Goal: Feedback & Contribution: Submit feedback/report problem

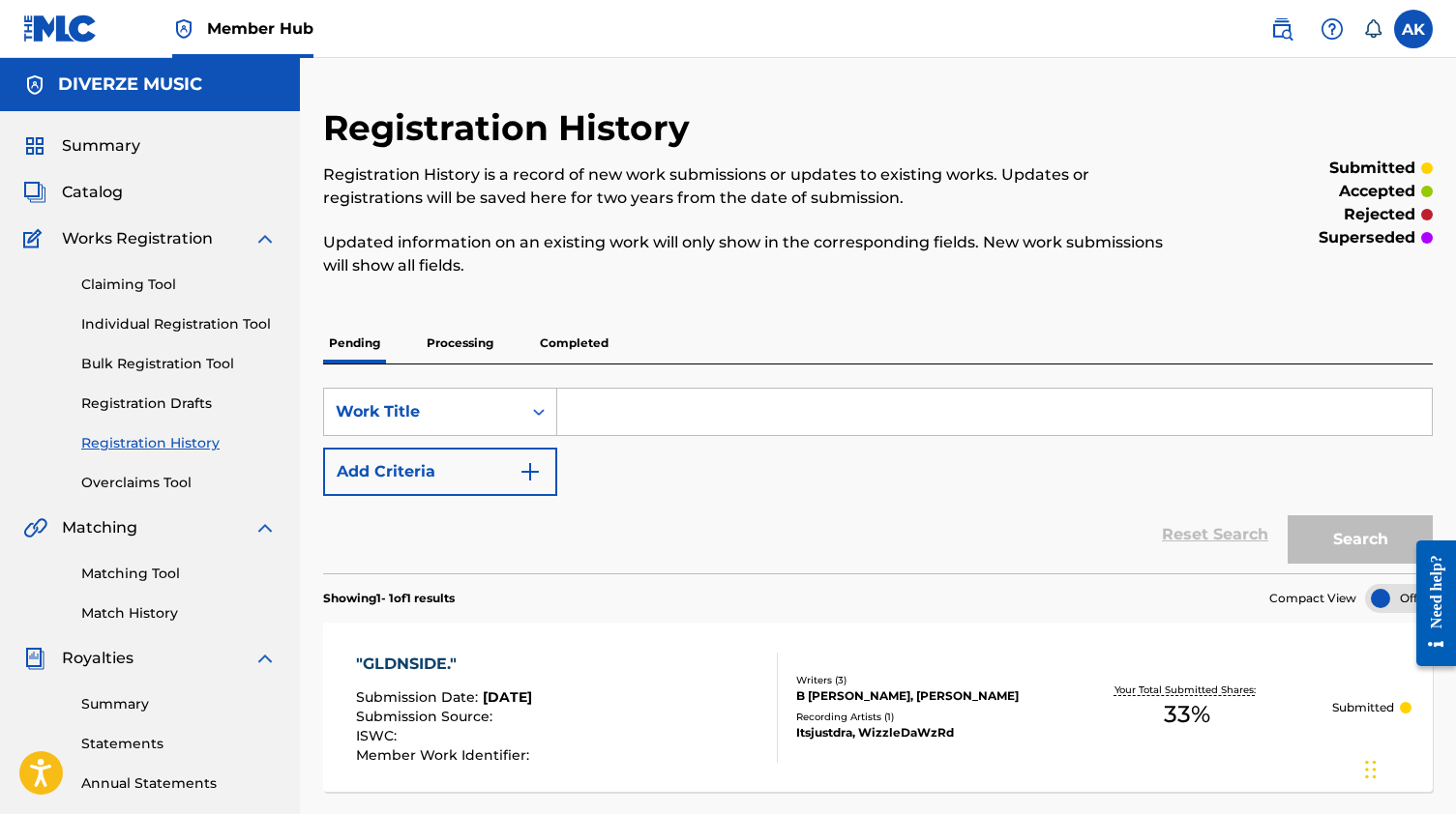
click at [576, 332] on p "Completed" at bounding box center [573, 343] width 81 height 41
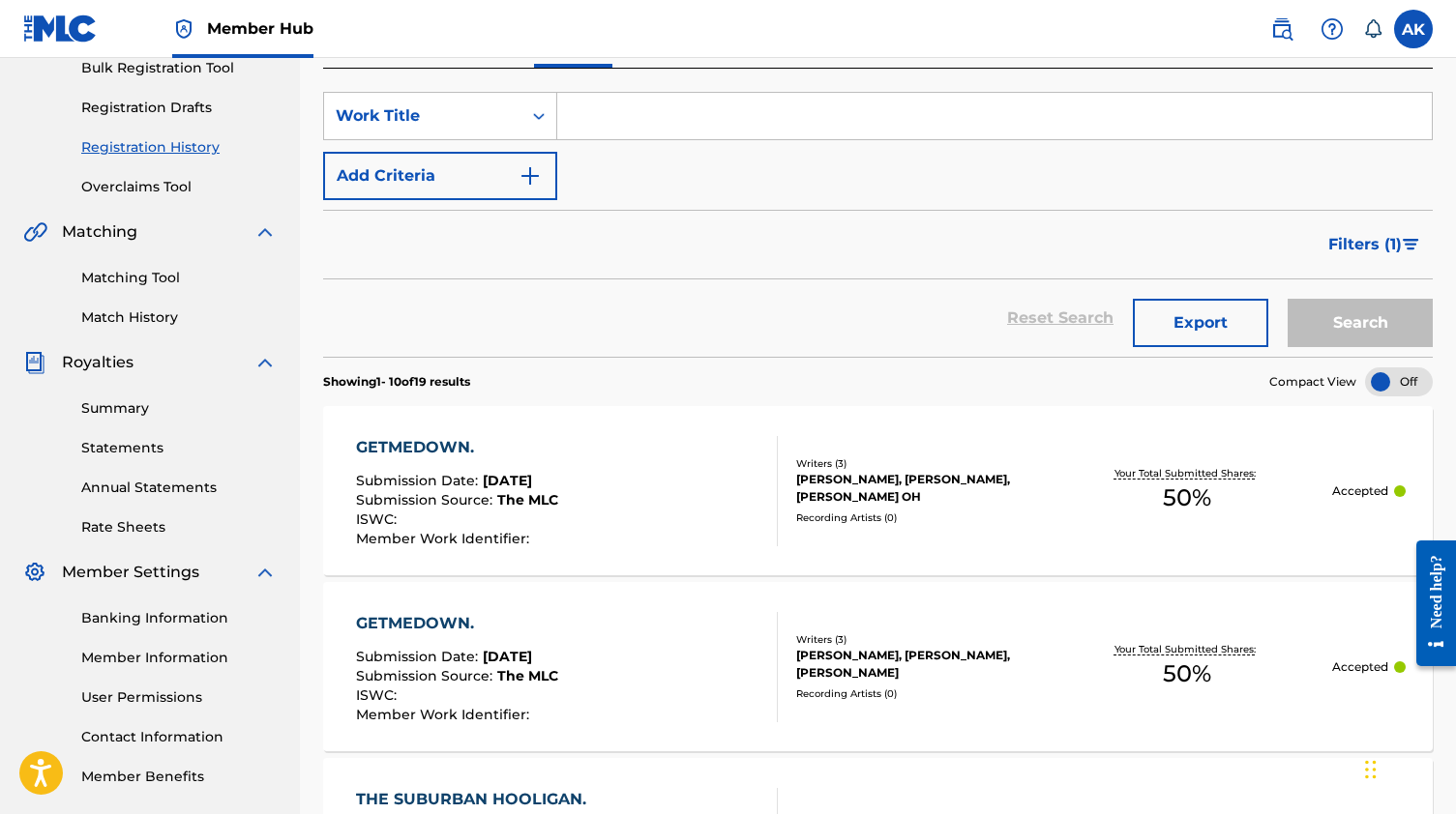
scroll to position [411, 0]
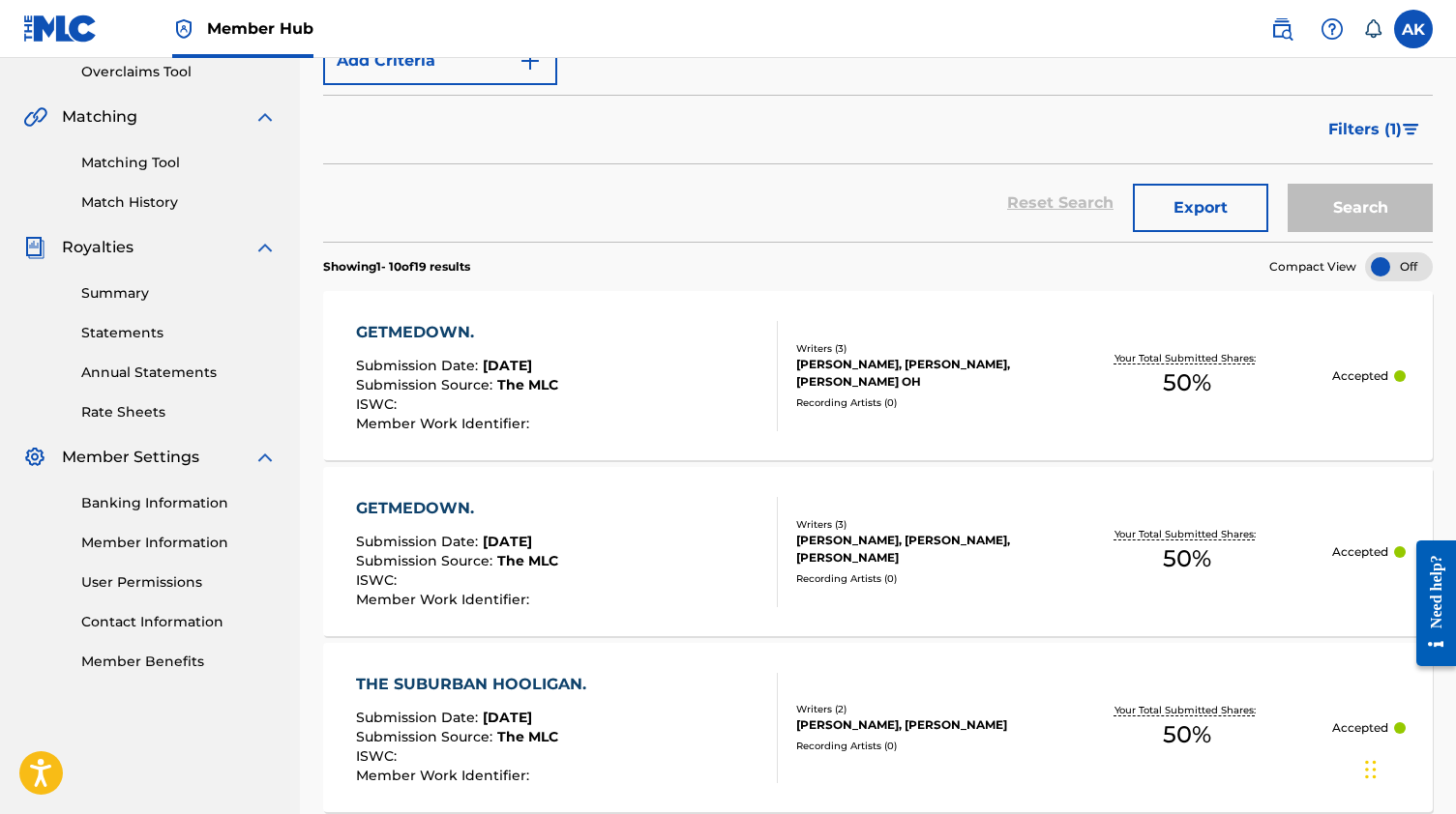
click at [541, 384] on span "The MLC" at bounding box center [527, 384] width 61 height 17
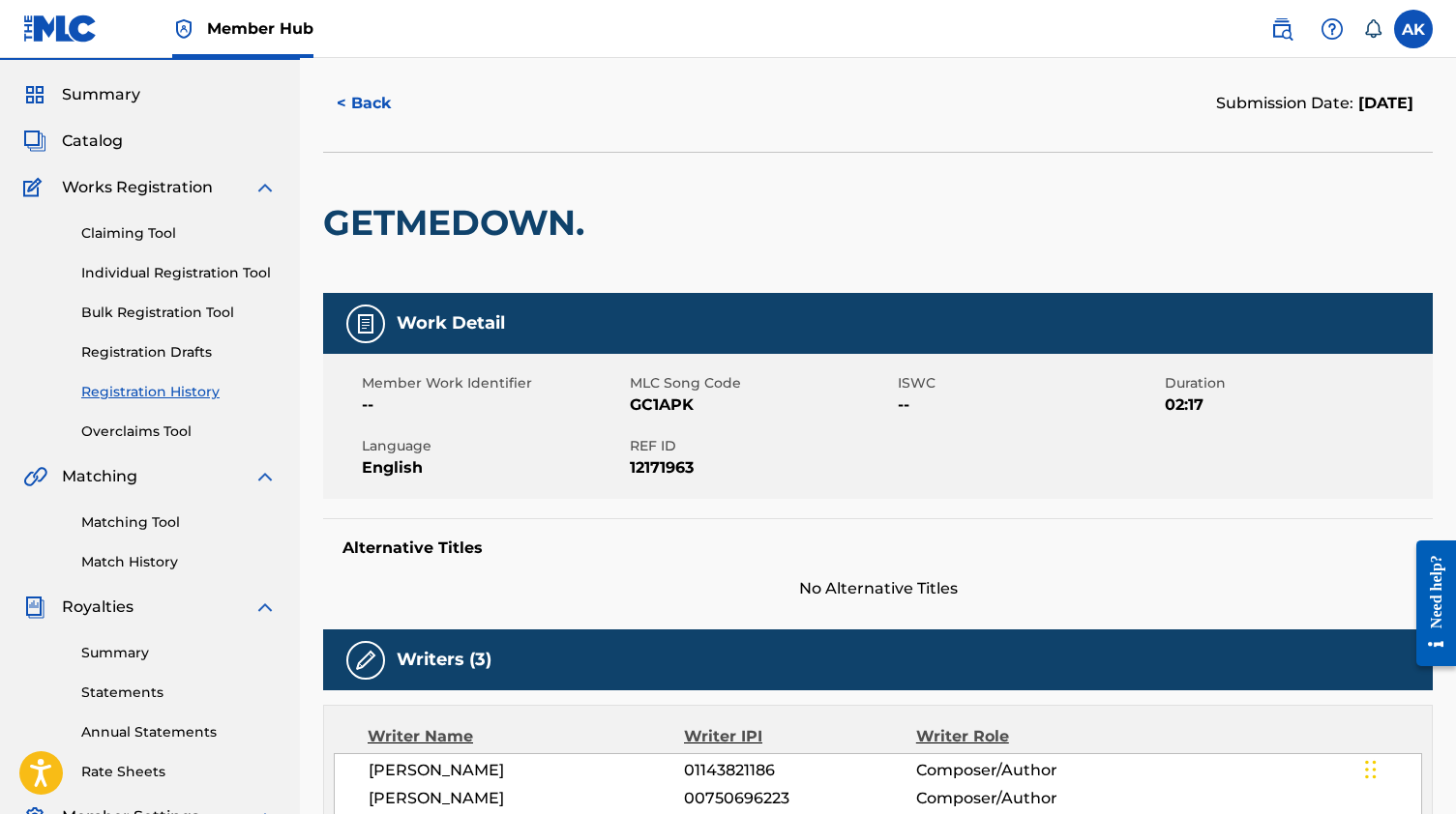
scroll to position [48, 0]
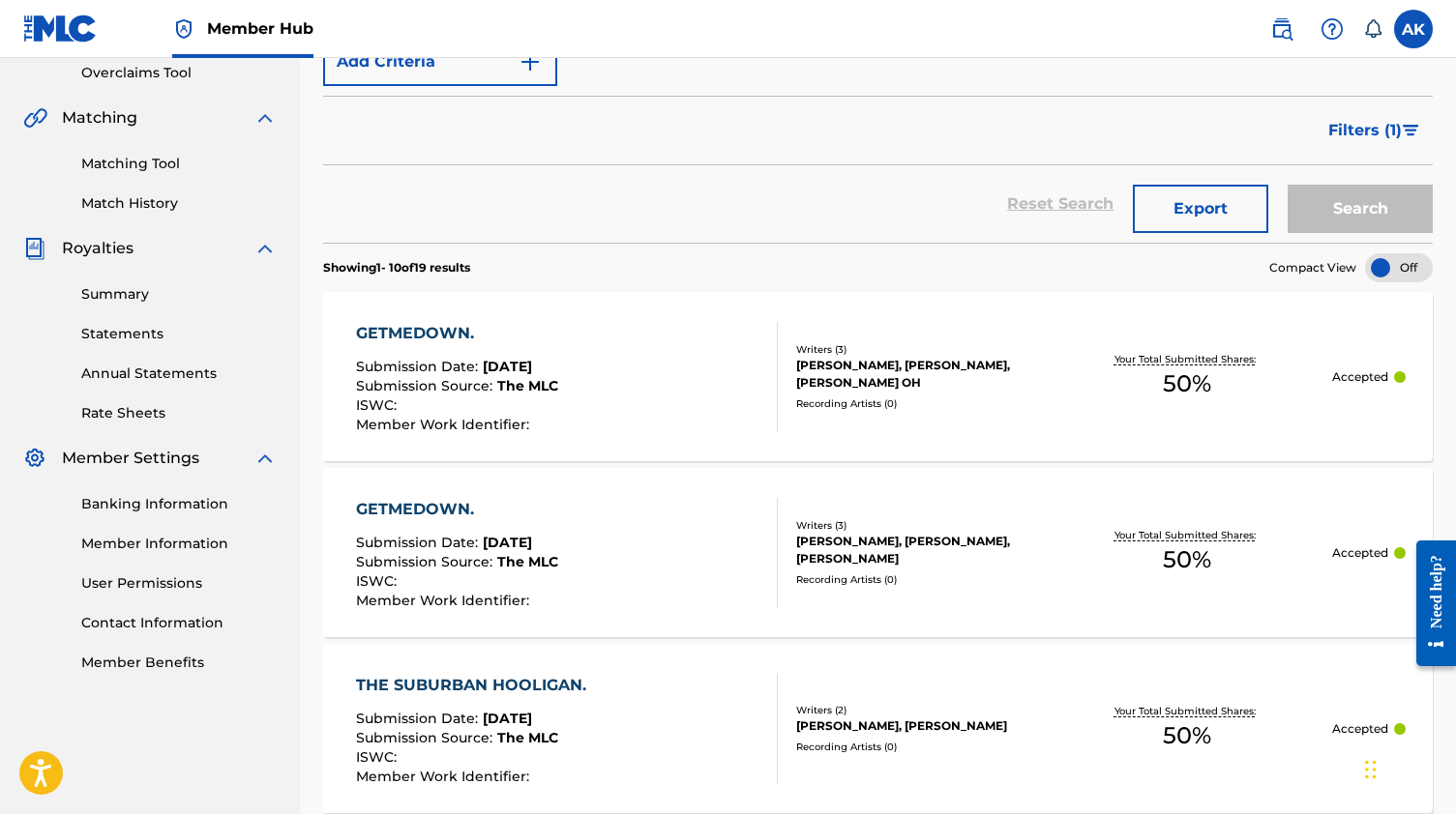
scroll to position [435, 0]
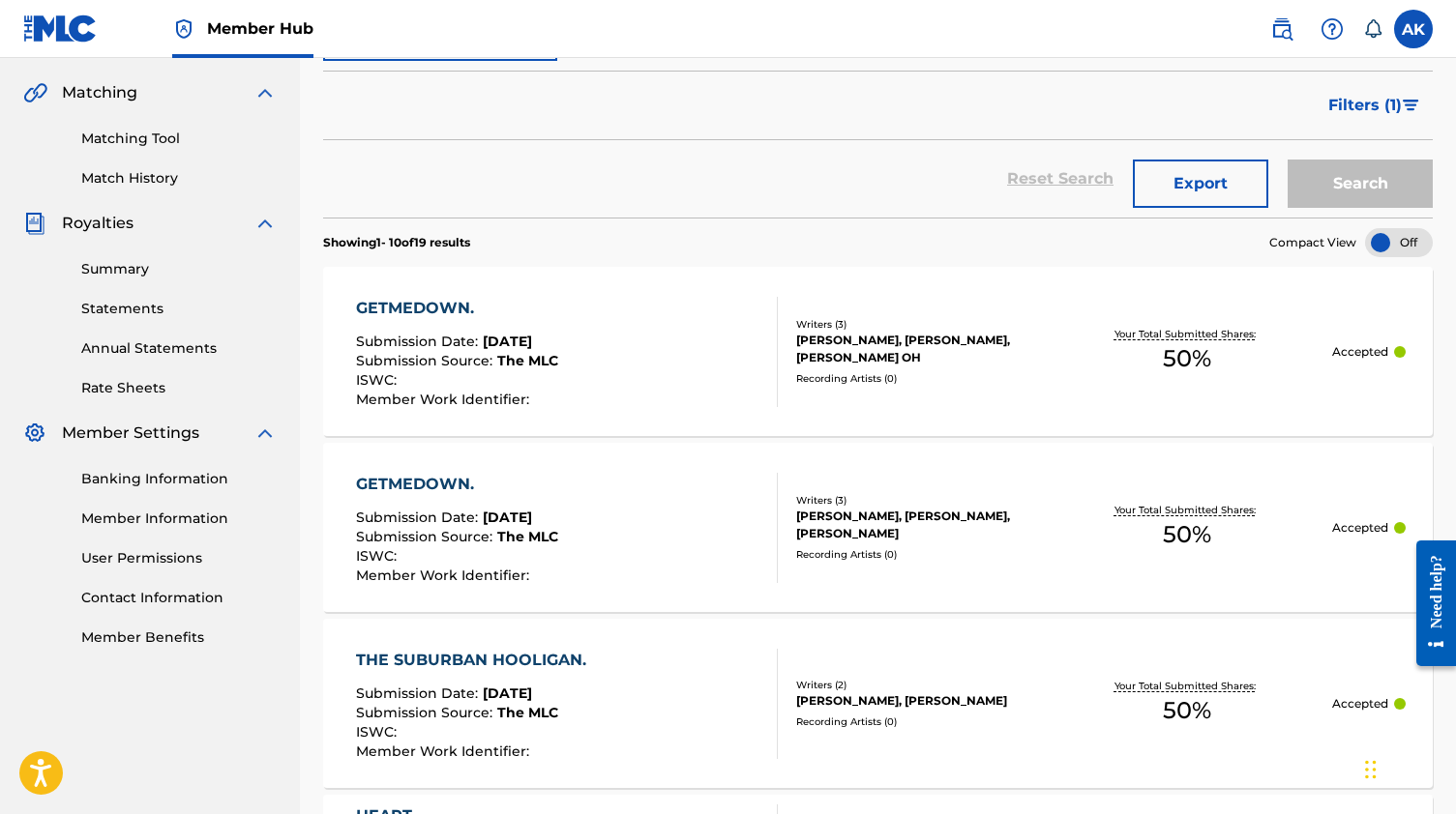
click at [998, 329] on div "Writers ( 3 )" at bounding box center [919, 324] width 245 height 15
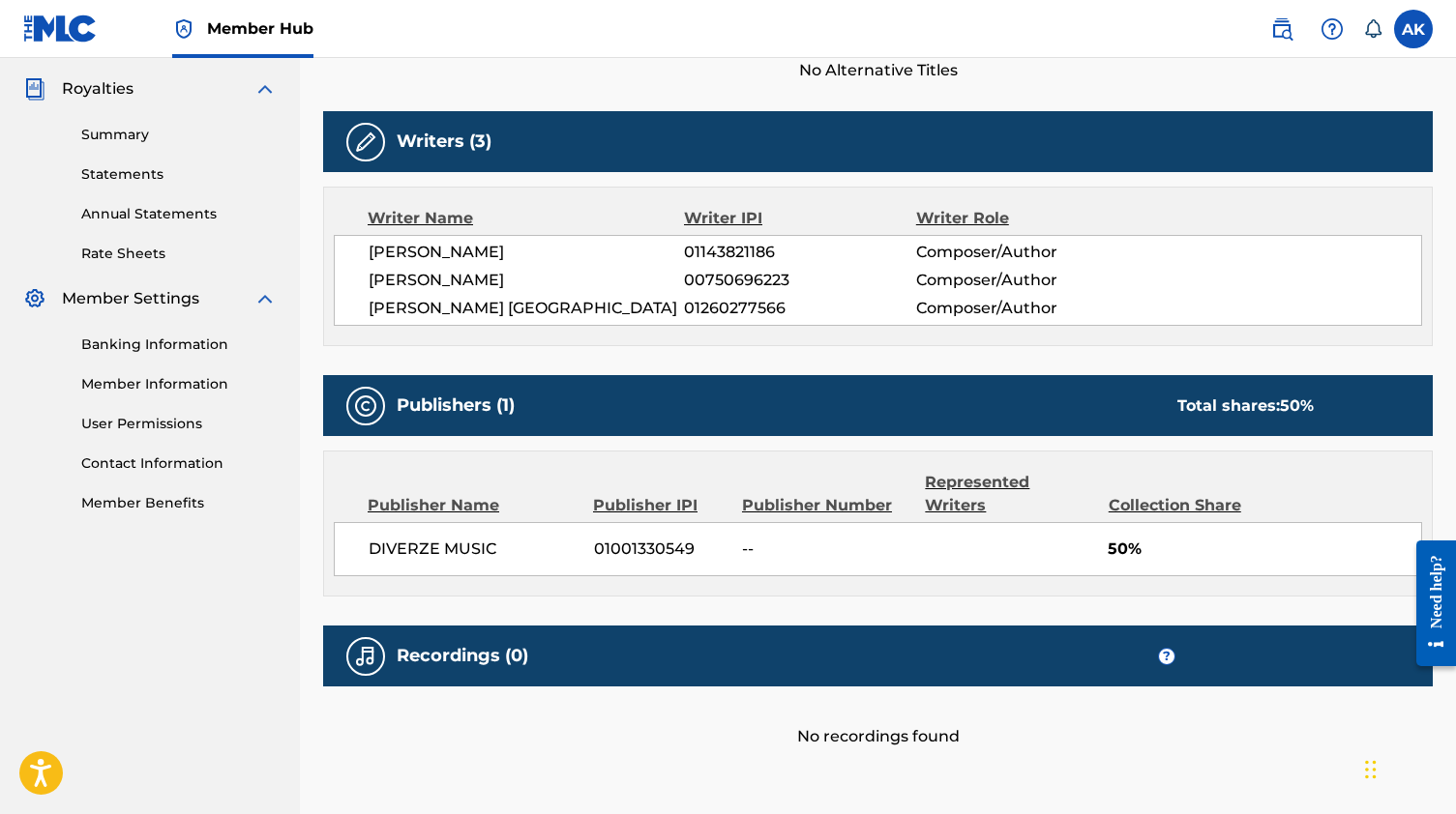
scroll to position [567, 0]
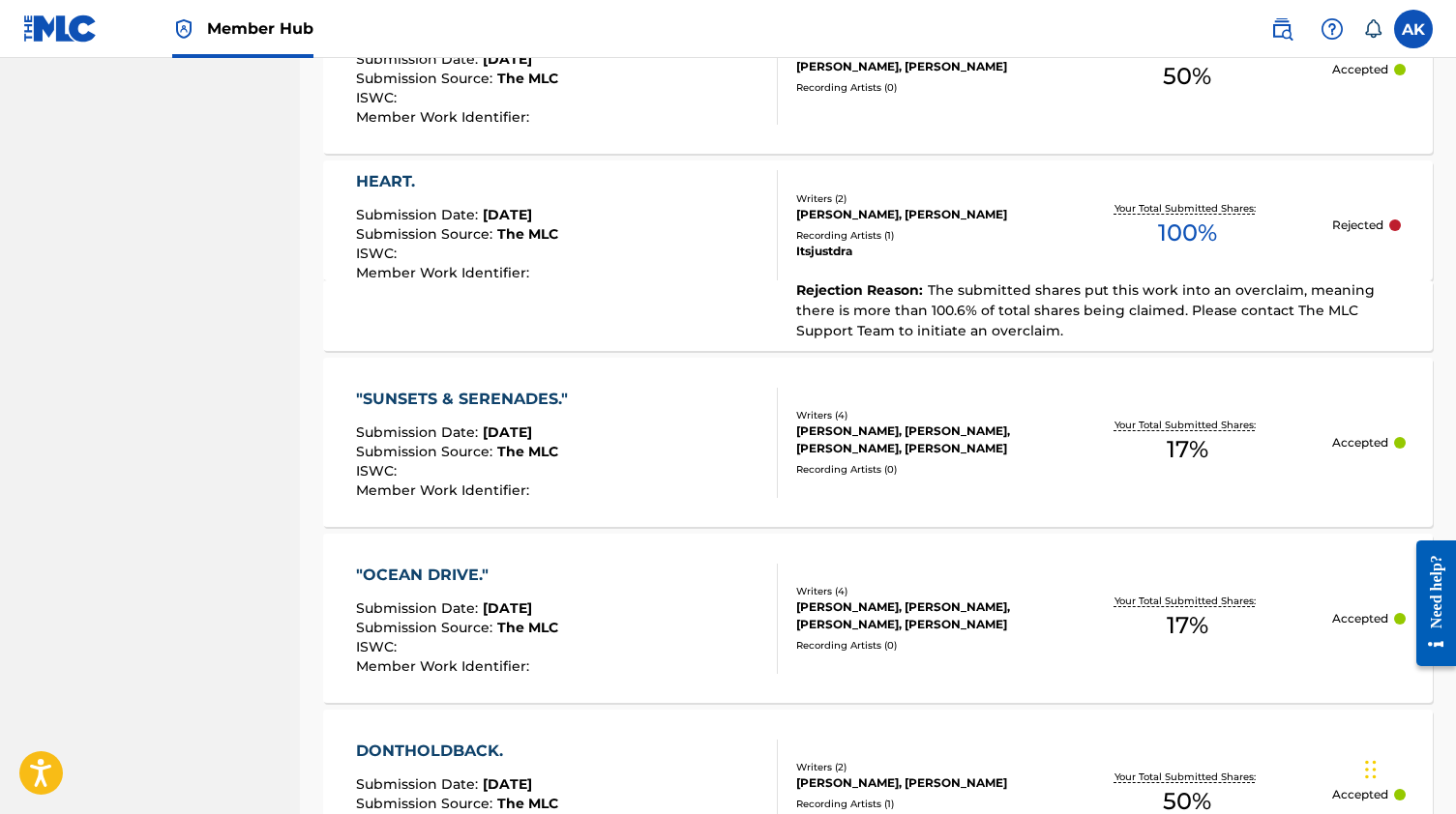
scroll to position [1068, 0]
click at [523, 226] on div "Submission Date : Aug 02, 2025" at bounding box center [457, 219] width 202 height 19
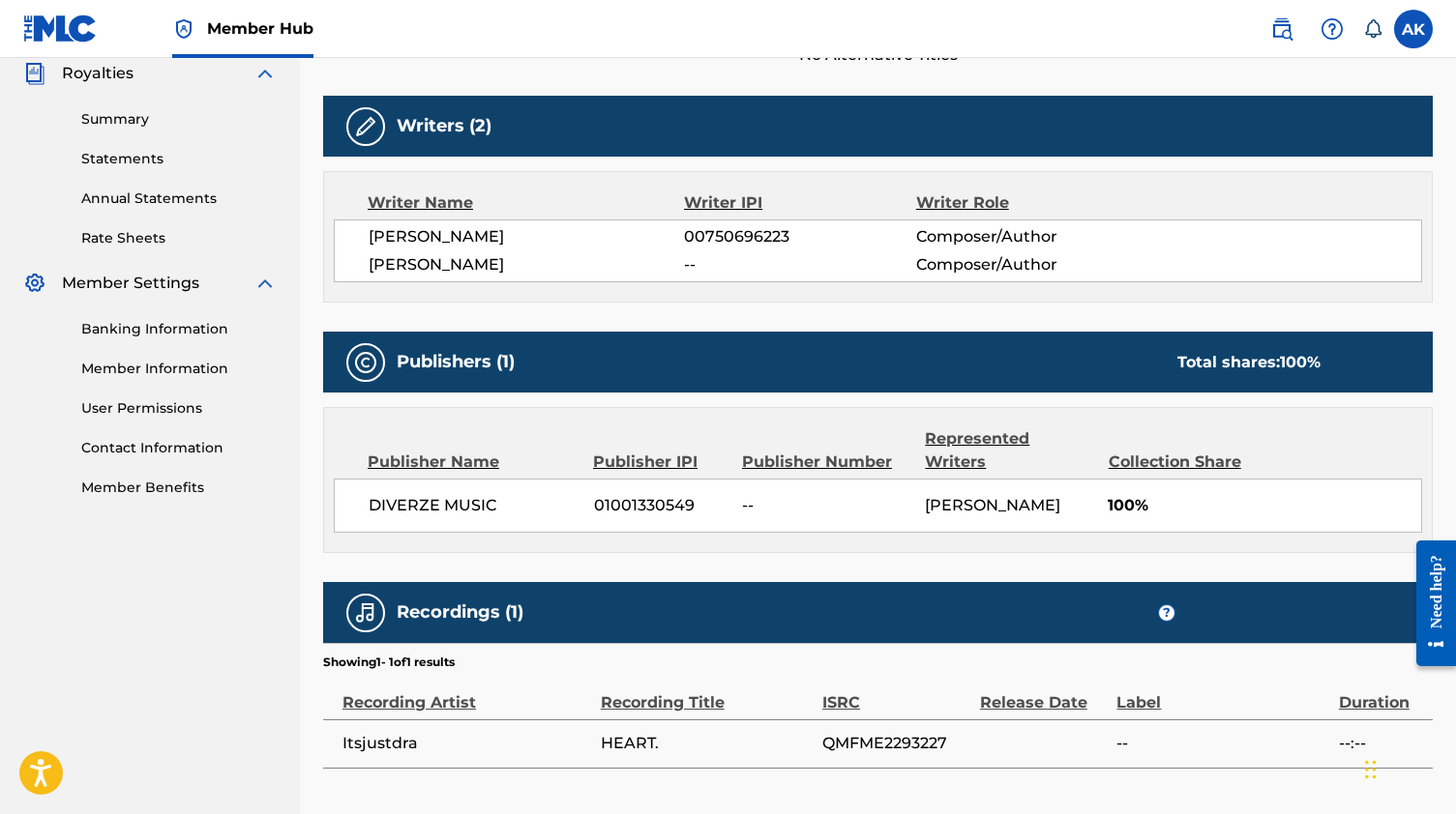
scroll to position [572, 0]
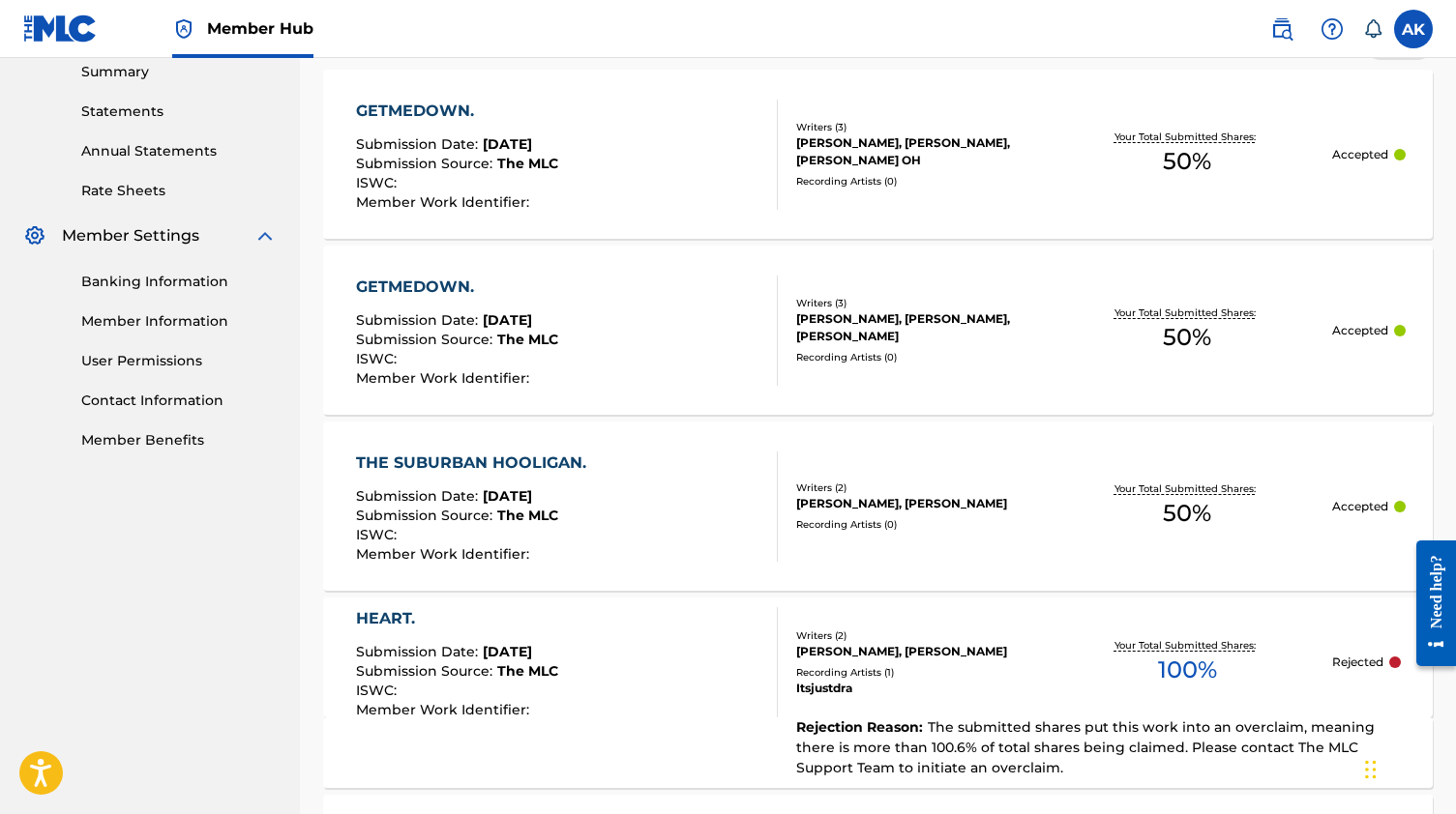
scroll to position [945, 0]
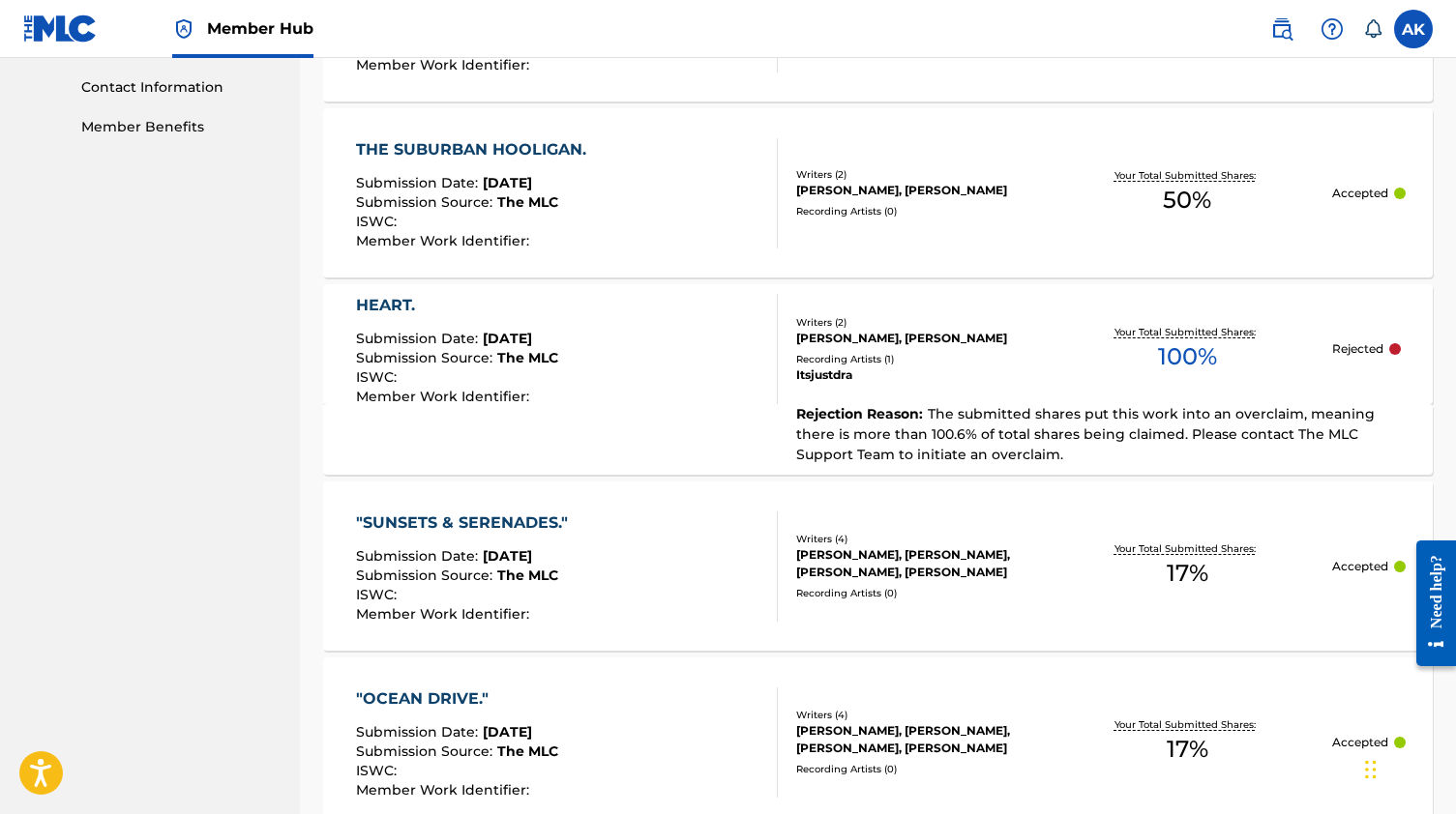
click at [918, 352] on div "Recording Artists ( 1 )" at bounding box center [919, 359] width 245 height 15
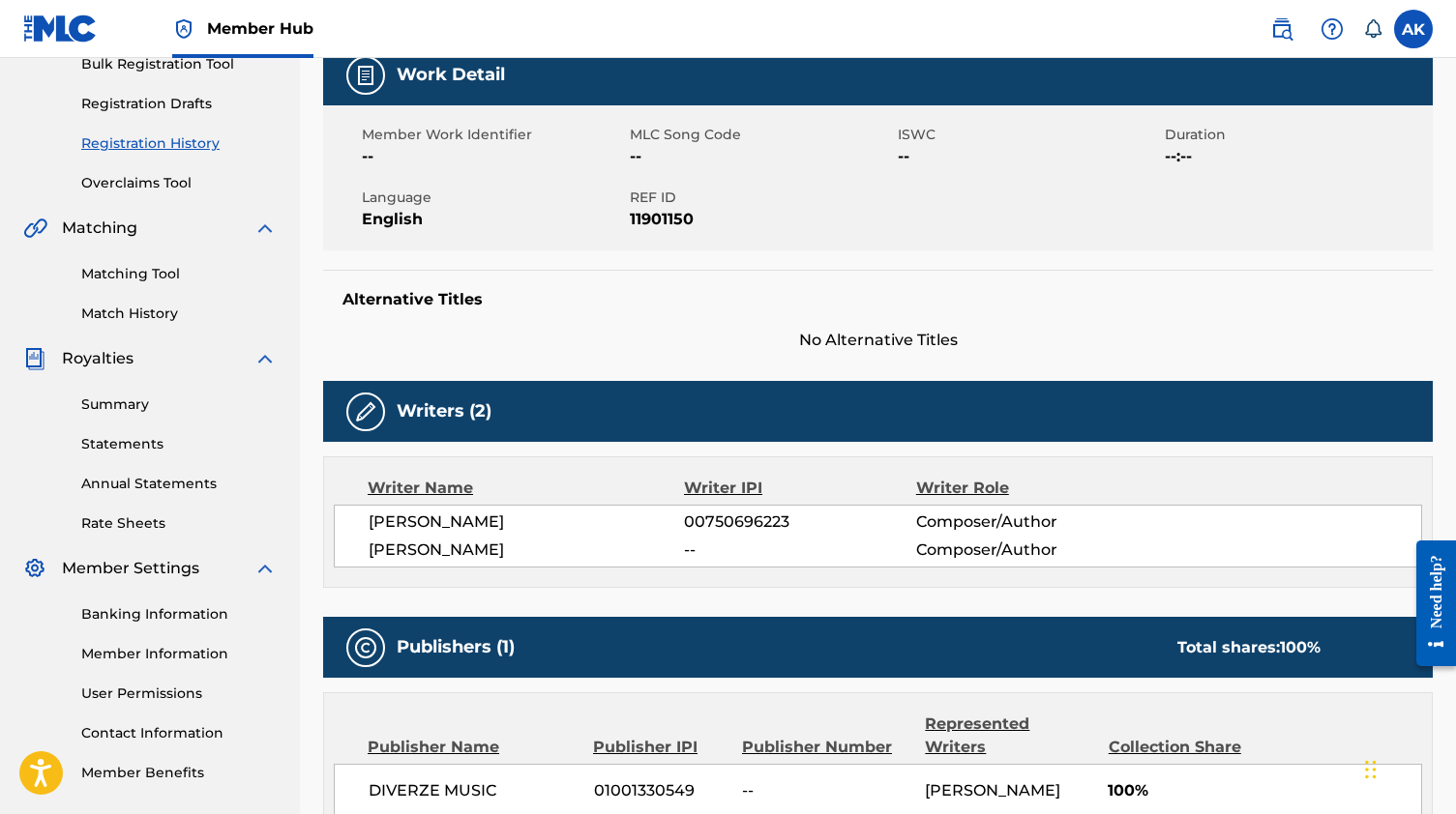
scroll to position [499, 0]
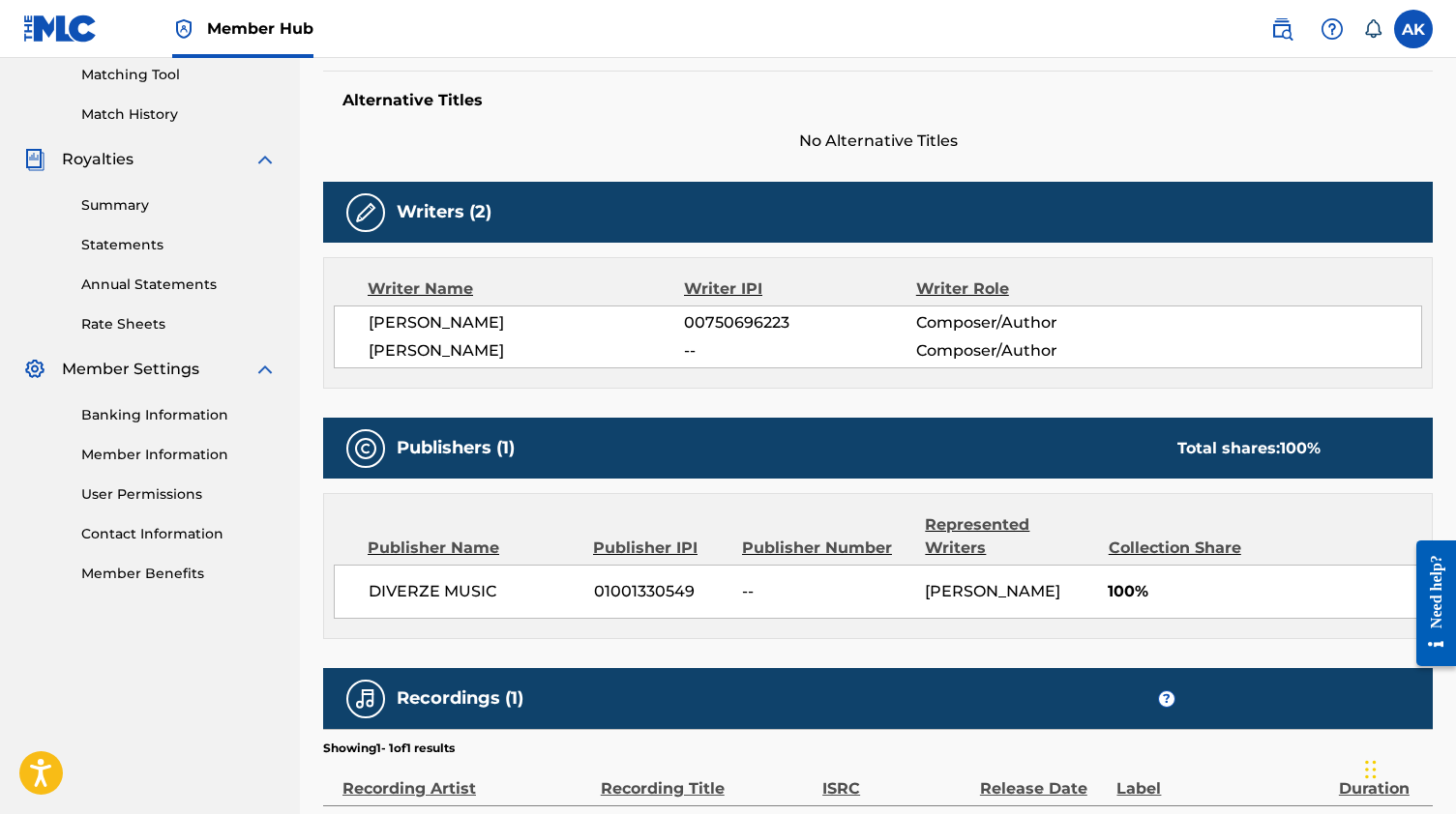
click at [493, 353] on span "ALEXIS MENDEZ" at bounding box center [525, 350] width 315 height 23
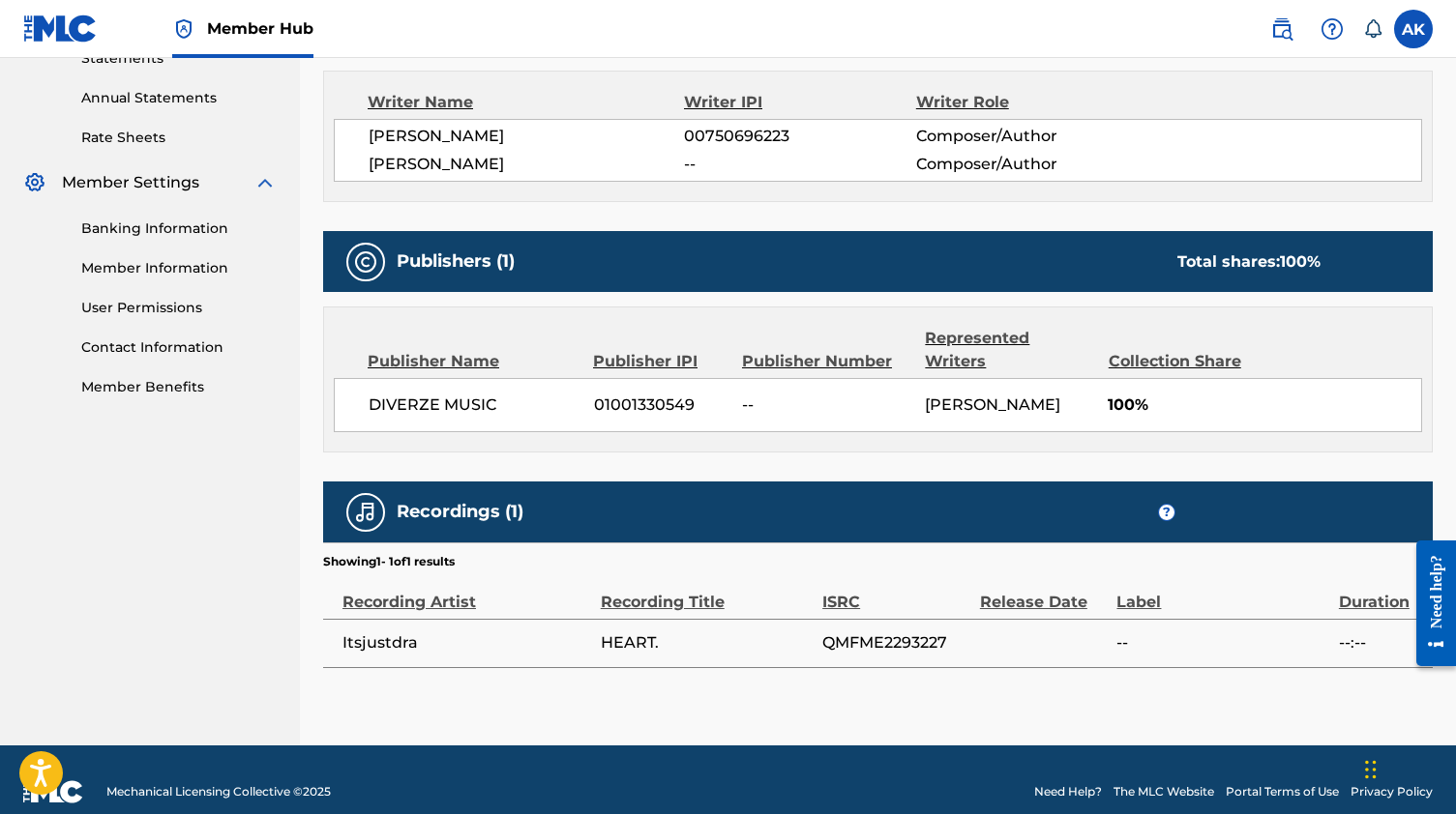
scroll to position [685, 0]
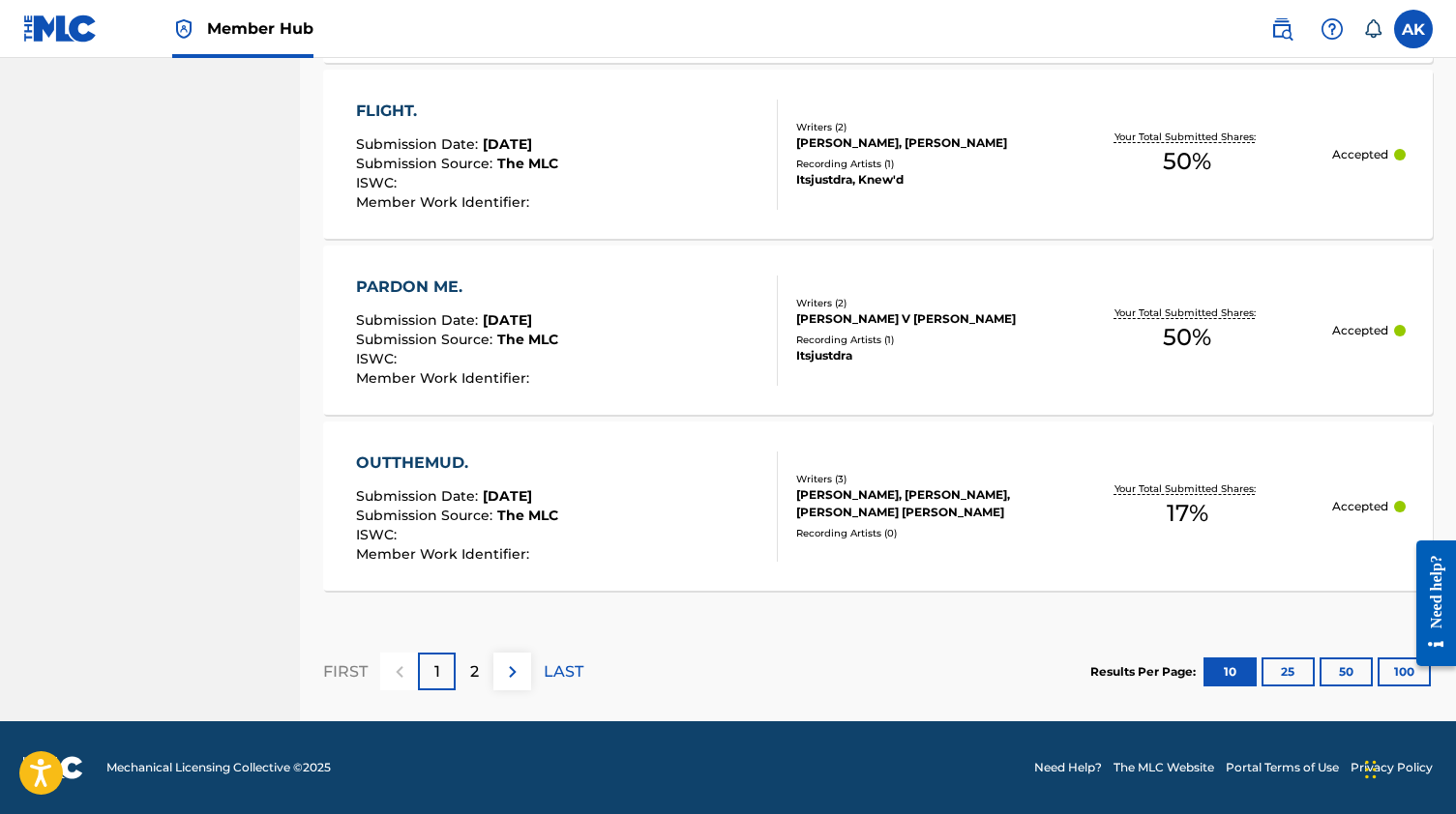
click at [454, 685] on div "1" at bounding box center [437, 672] width 38 height 38
click at [434, 663] on p "1" at bounding box center [437, 672] width 6 height 23
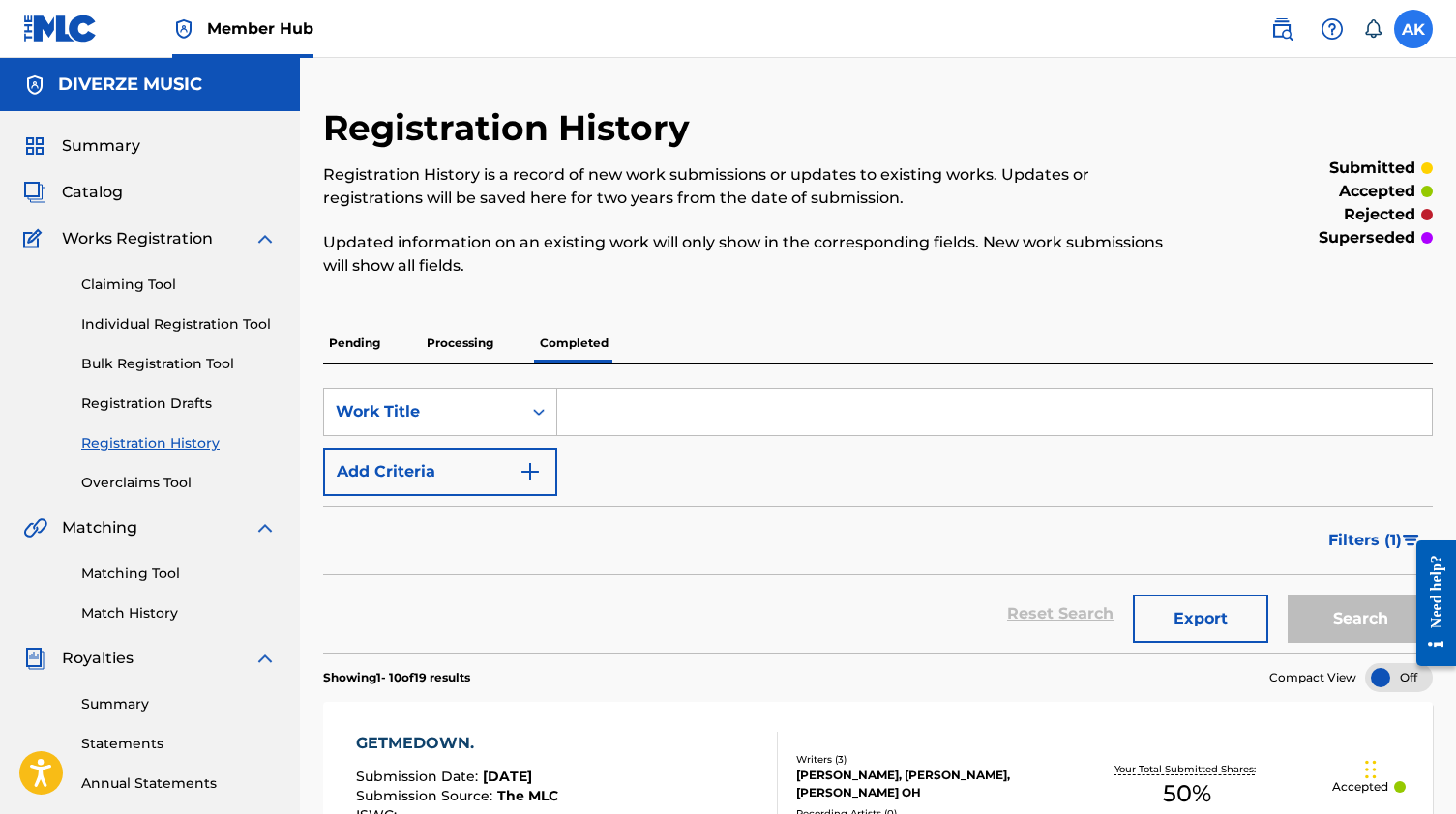
scroll to position [0, 0]
click at [1413, 39] on label at bounding box center [1412, 29] width 39 height 39
click at [1413, 29] on input "AK Andra Kenner Jr. itsjusdra@gmail.com Notification Preferences Profile Log out" at bounding box center [1413, 29] width 0 height 0
click at [1328, 32] on img at bounding box center [1332, 28] width 23 height 23
click at [1320, 70] on link "Contact us" at bounding box center [1332, 81] width 164 height 47
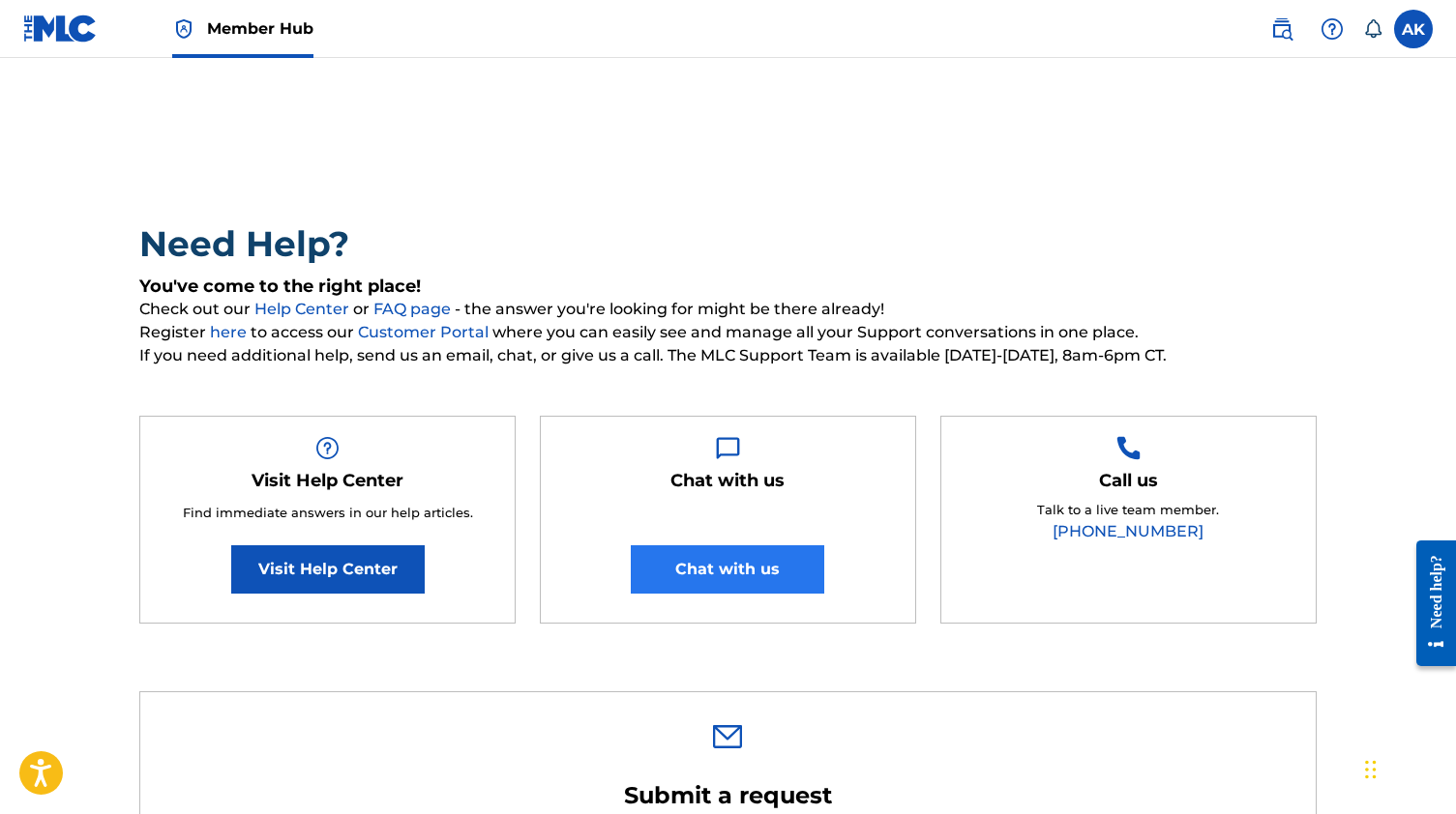
click at [710, 549] on button "Chat with us" at bounding box center [728, 569] width 193 height 49
click at [738, 573] on button "Chat with us" at bounding box center [728, 569] width 193 height 49
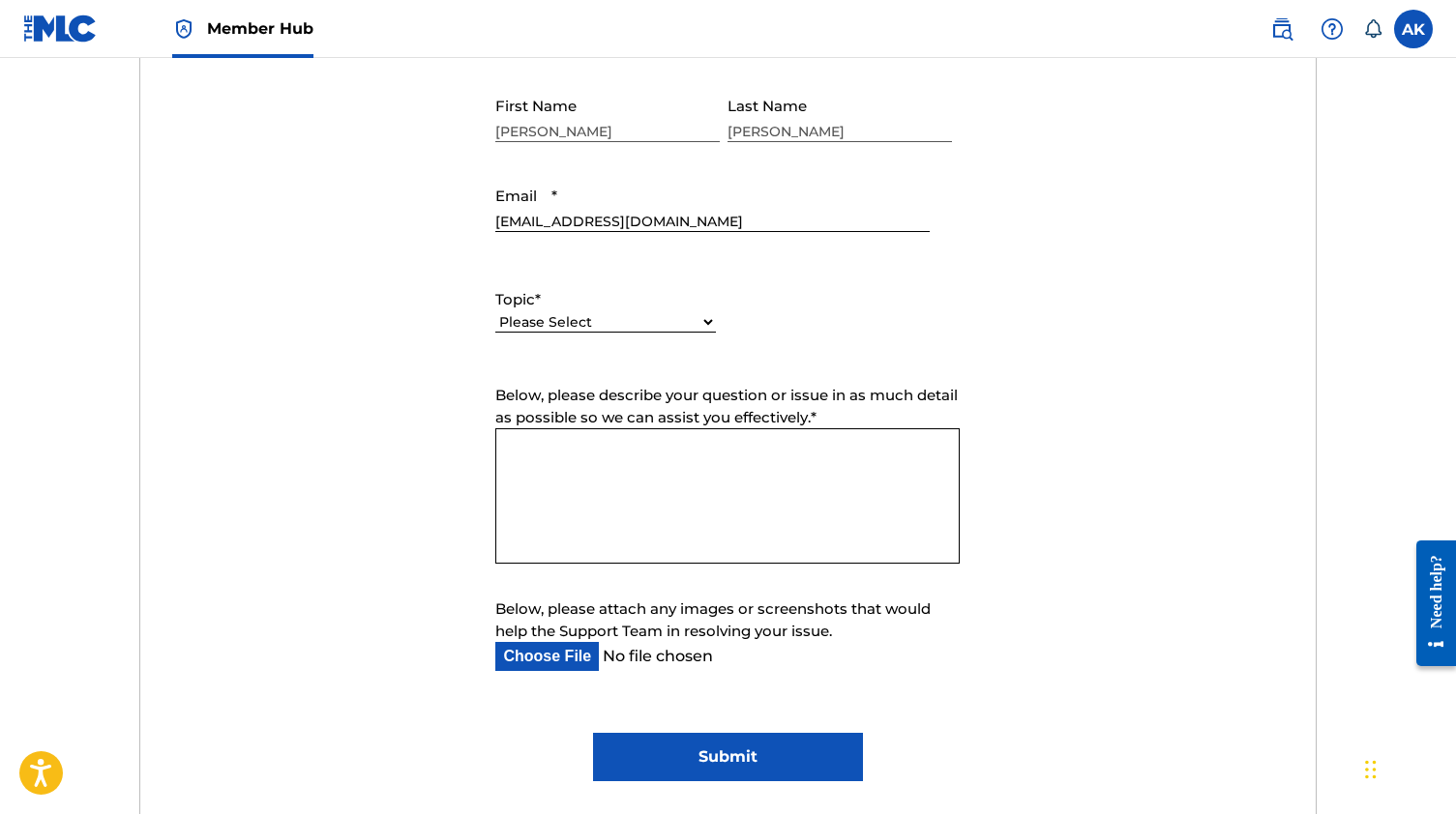
scroll to position [918, 0]
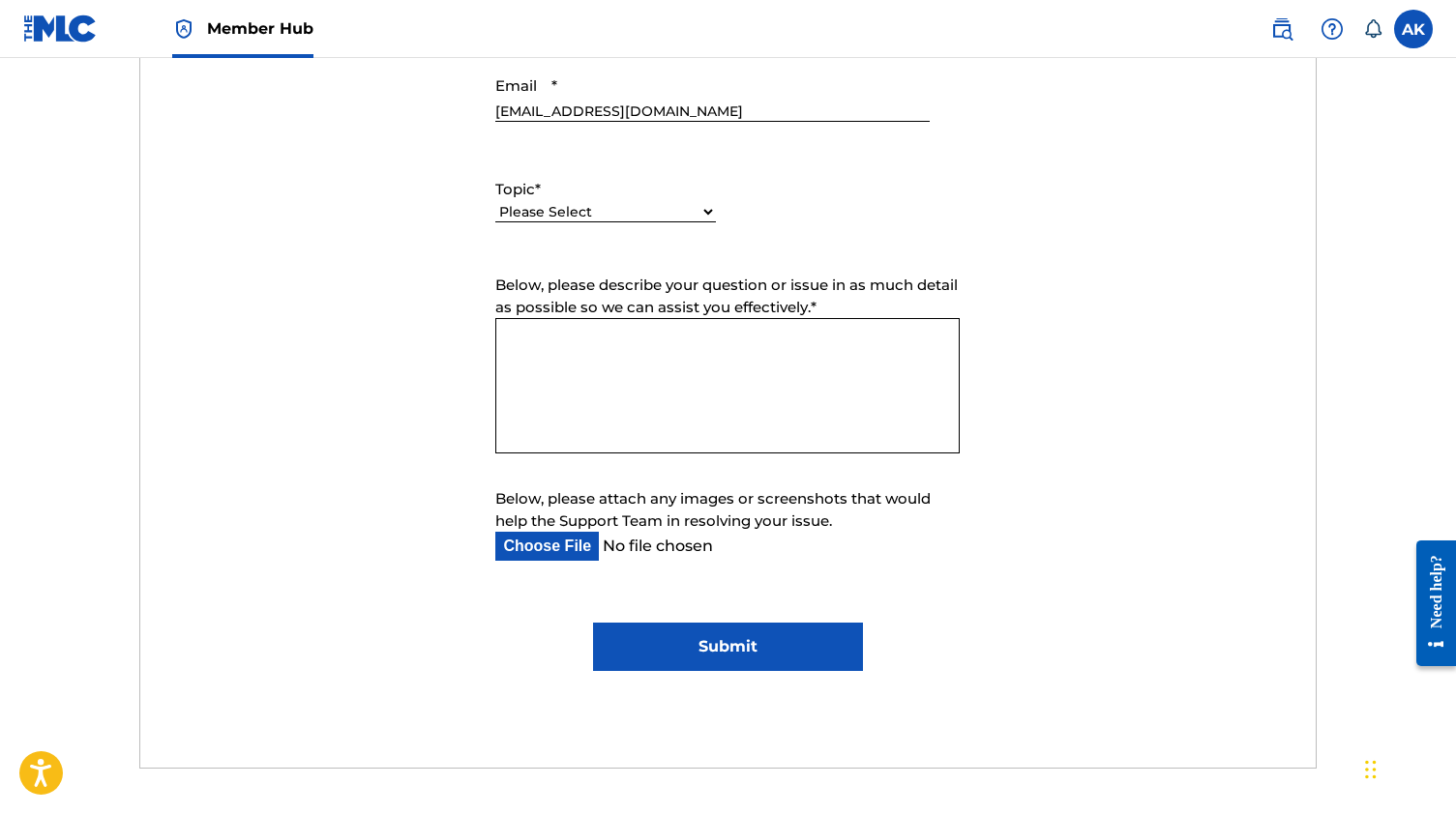
select select "I need help with my account"
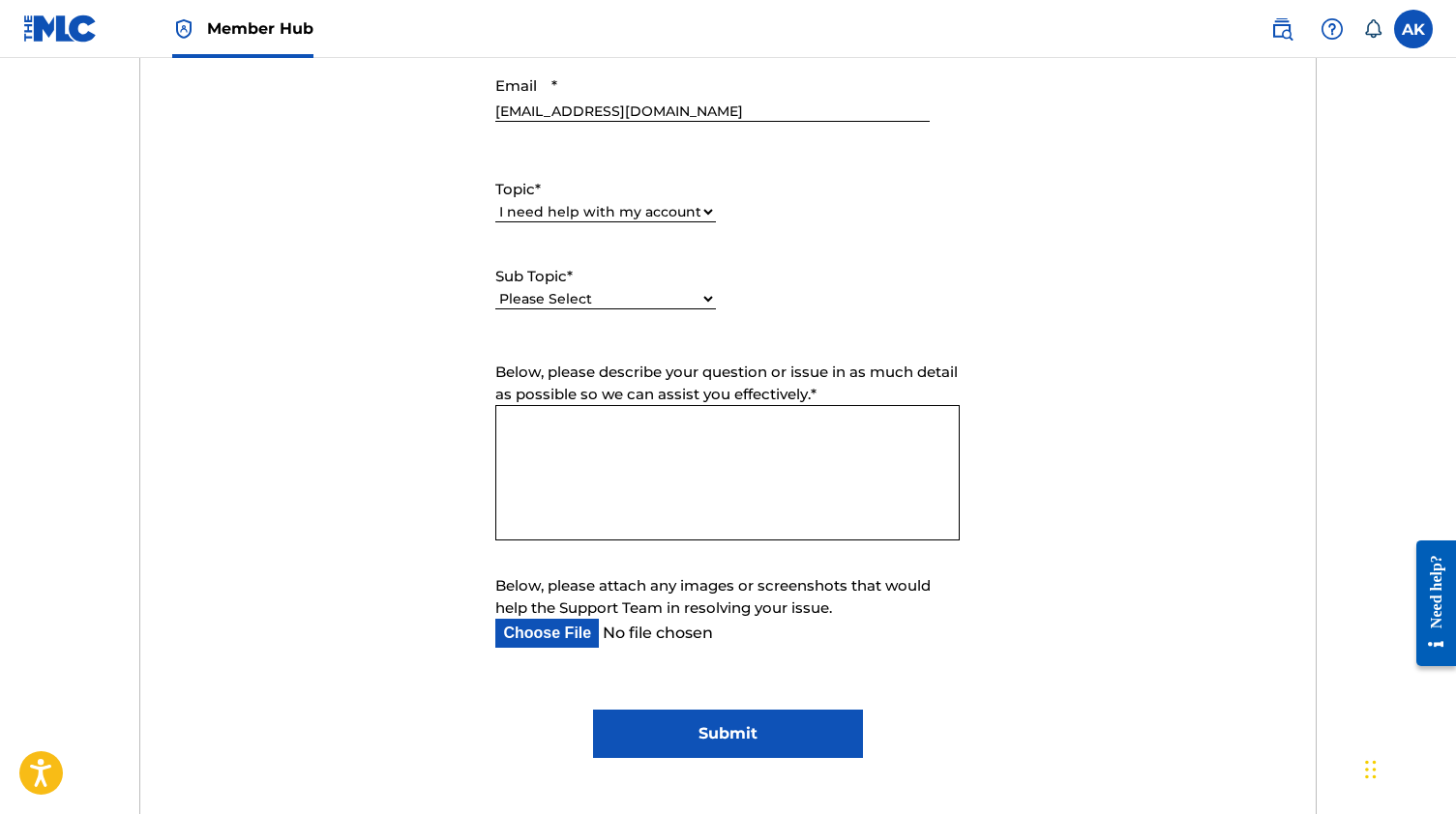
click at [607, 352] on form "Submit a request Typical reply time: within hours via email First Name Andra La…" at bounding box center [728, 310] width 1175 height 896
click at [605, 277] on label "Sub Topic *" at bounding box center [606, 277] width 221 height 22
click at [605, 290] on select "Please Select I need help with my user account I can't log in to my user accoun…" at bounding box center [606, 300] width 221 height 20
select select "I need help with my user account"
click at [599, 450] on textarea "Below, please describe your question or issue in as much detail as possible so …" at bounding box center [728, 473] width 464 height 135
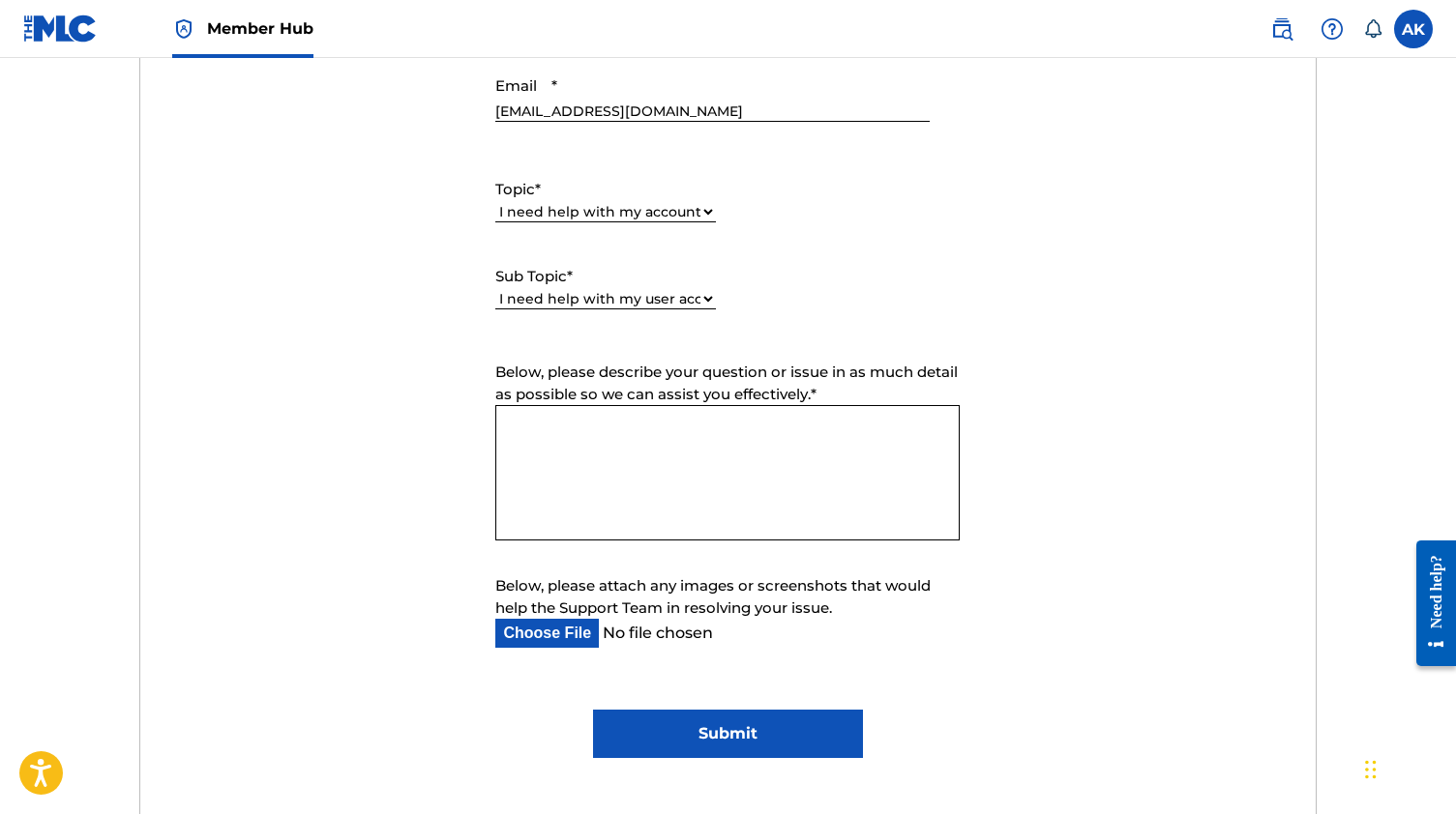
paste textarea "5 sites every artist needs: 1. Distributor (Venice/DistroKid) → pays you from s…"
type textarea "5 sites every artist needs: 1. Distributor (Venice/DistroKid) → pays you from s…"
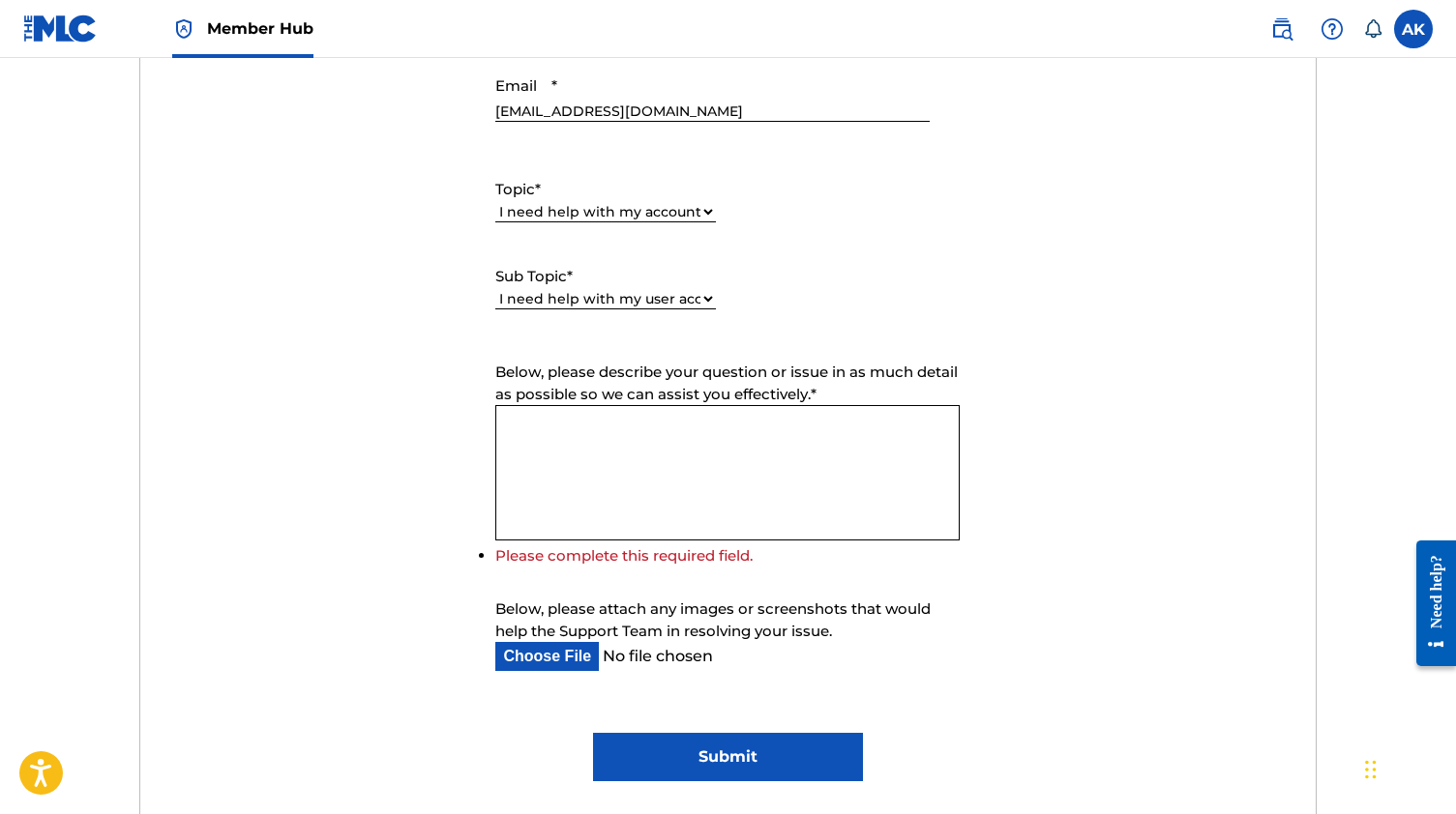
click at [563, 636] on div "Below, please attach any images or screenshots that would help the Support Team…" at bounding box center [728, 635] width 464 height 73
click at [566, 658] on input "Below, please attach any images or screenshots that would help the Support Team…" at bounding box center [712, 656] width 433 height 29
type input "C:\fakepath\Screenshot 2025-09-27 at 12.09.02 PM.png"
click at [592, 413] on textarea "Below, please describe your question or issue in as much detail as possible so …" at bounding box center [728, 473] width 464 height 135
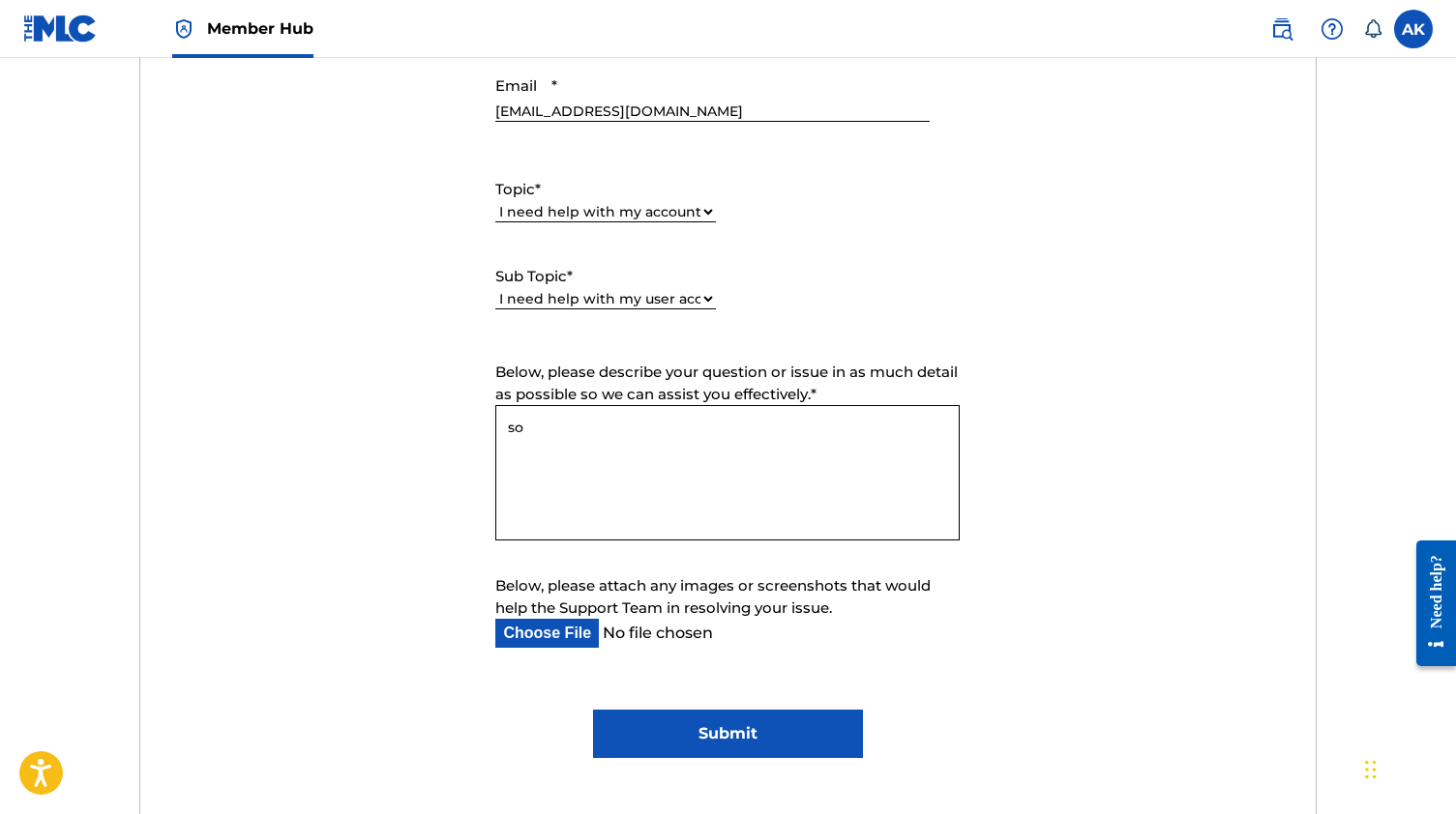
type textarea "s"
type textarea "So, I was noticing that one of the songs were submitted and had an over claim."
click at [760, 749] on input "Submit" at bounding box center [728, 733] width 270 height 49
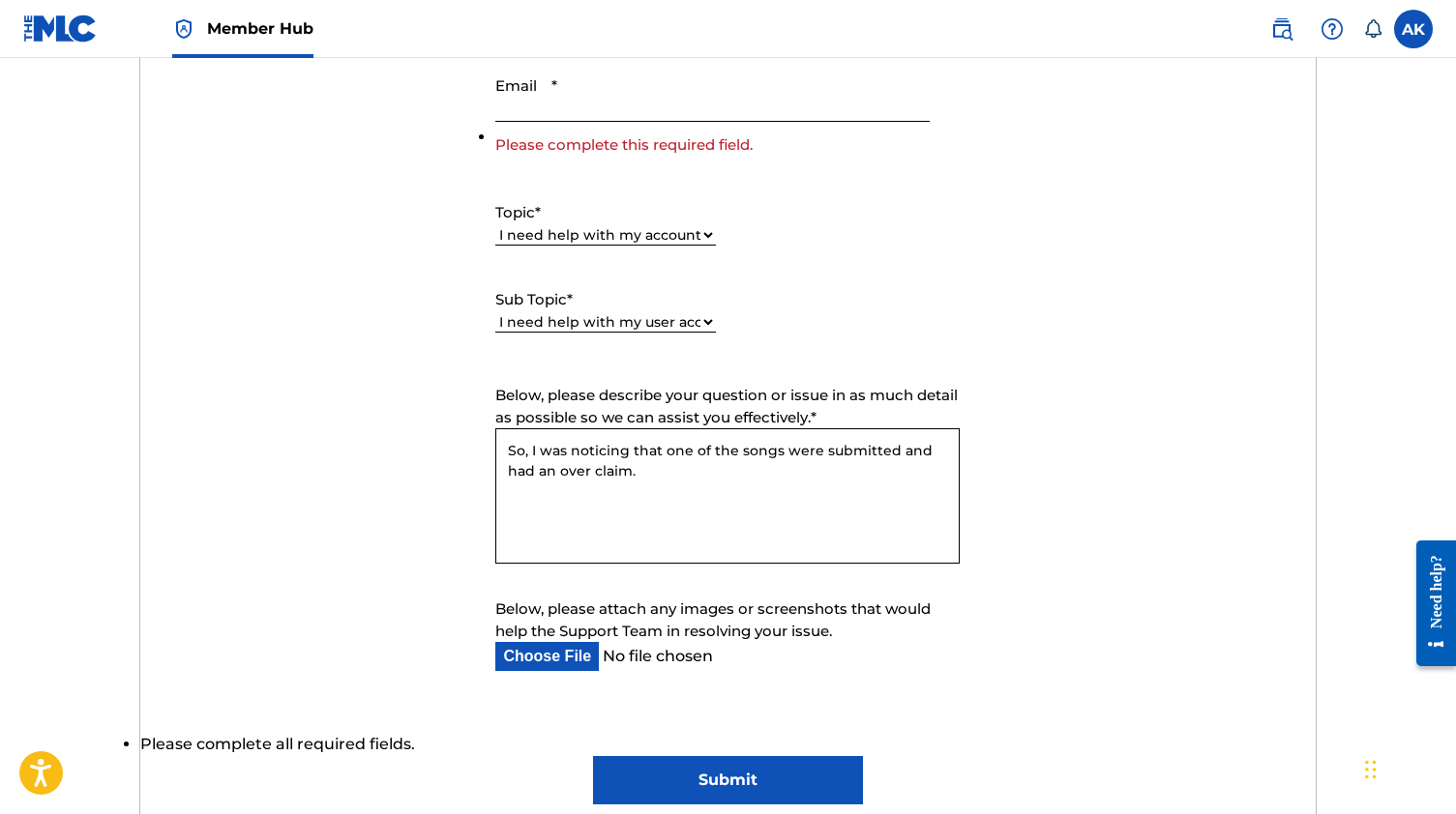
click at [692, 499] on textarea "So, I was noticing that one of the songs were submitted and had an over claim." at bounding box center [728, 497] width 464 height 135
type textarea "So, I was noticing that one of the songs were submitted and had an over claim. …"
click at [691, 765] on input "Submit" at bounding box center [728, 780] width 270 height 49
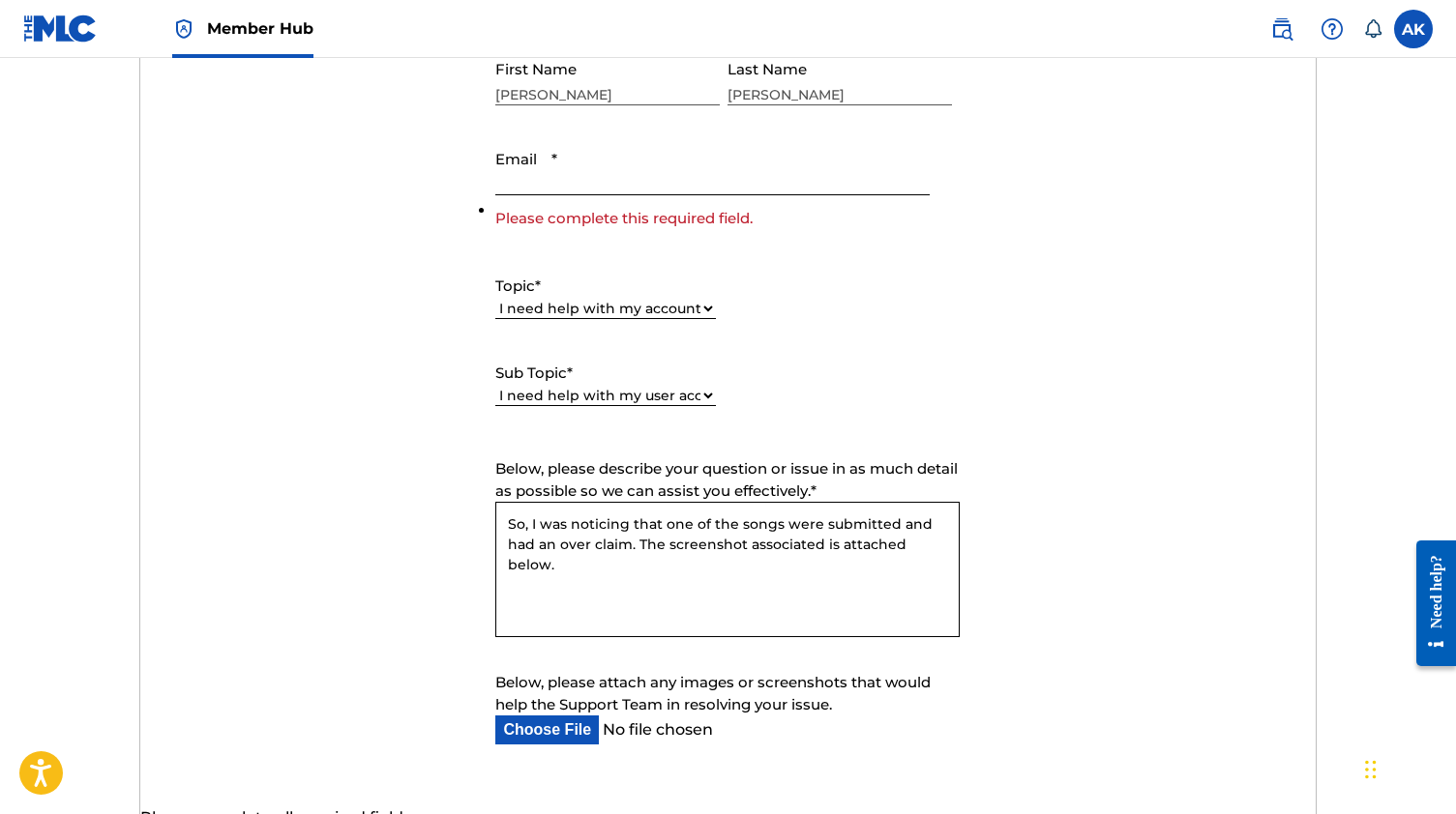
scroll to position [759, 0]
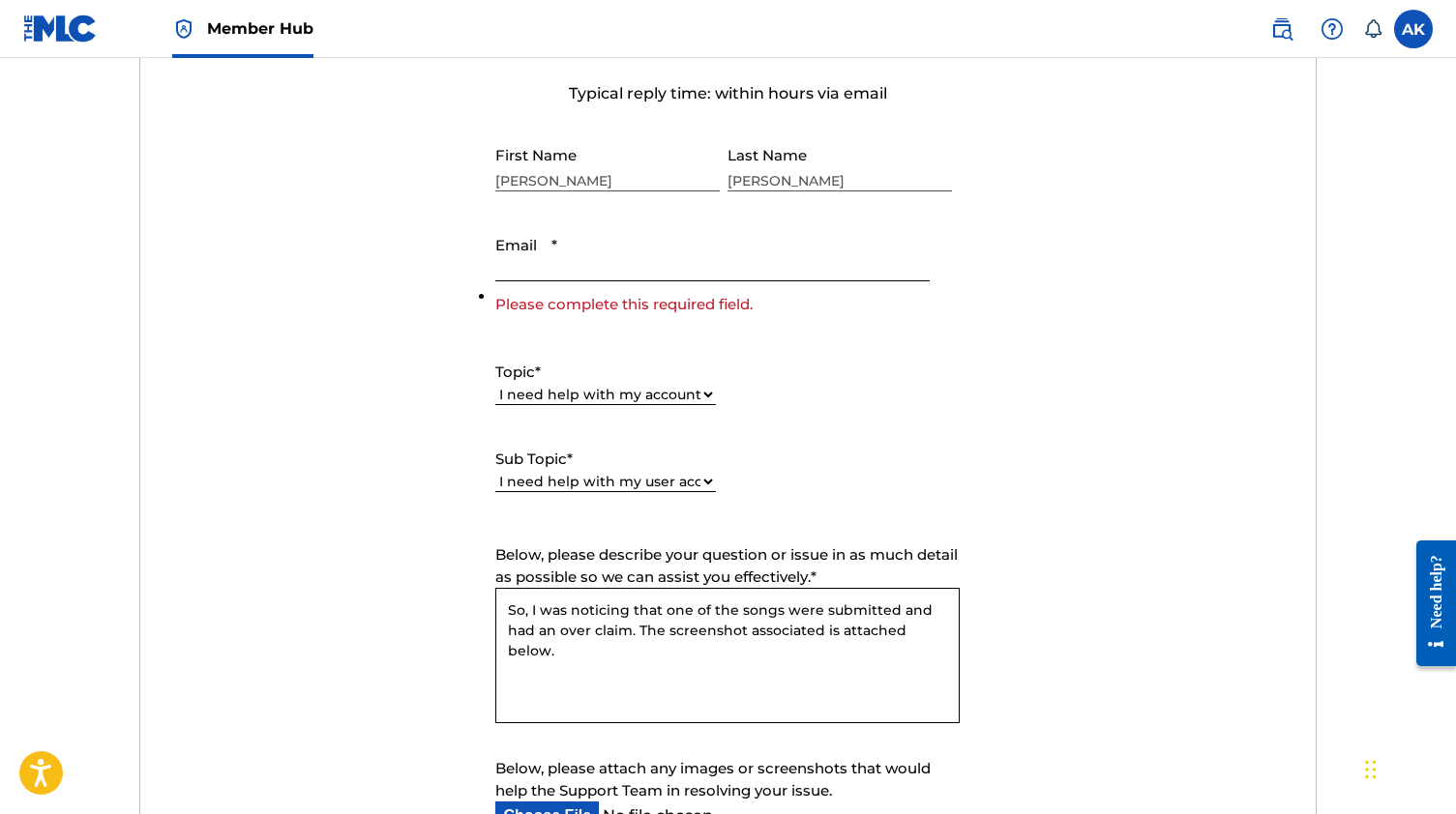
click at [668, 237] on input "Email *" at bounding box center [712, 253] width 433 height 55
click at [657, 261] on input "Email *" at bounding box center [712, 253] width 433 height 55
type input "its"
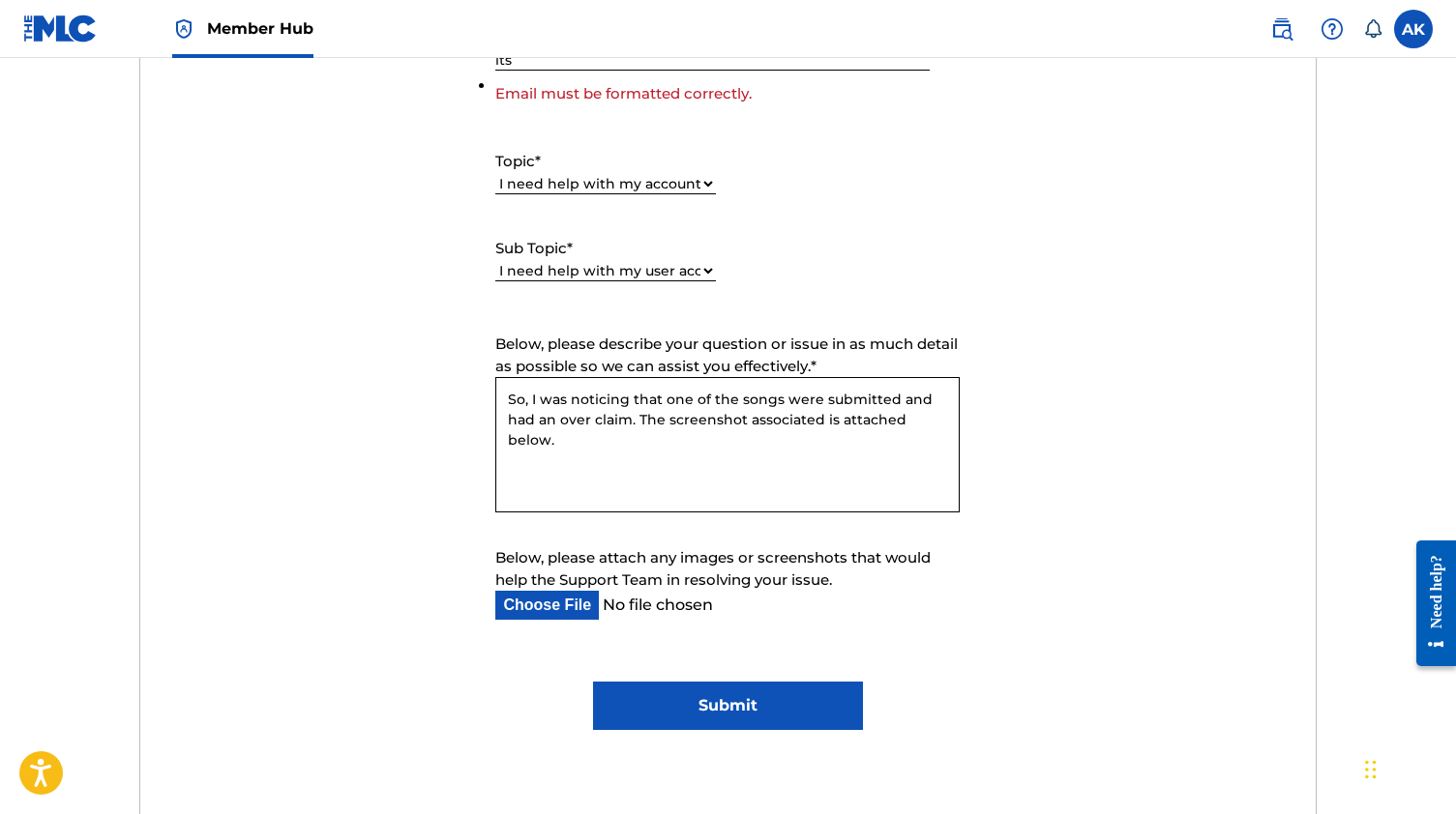
scroll to position [1025, 0]
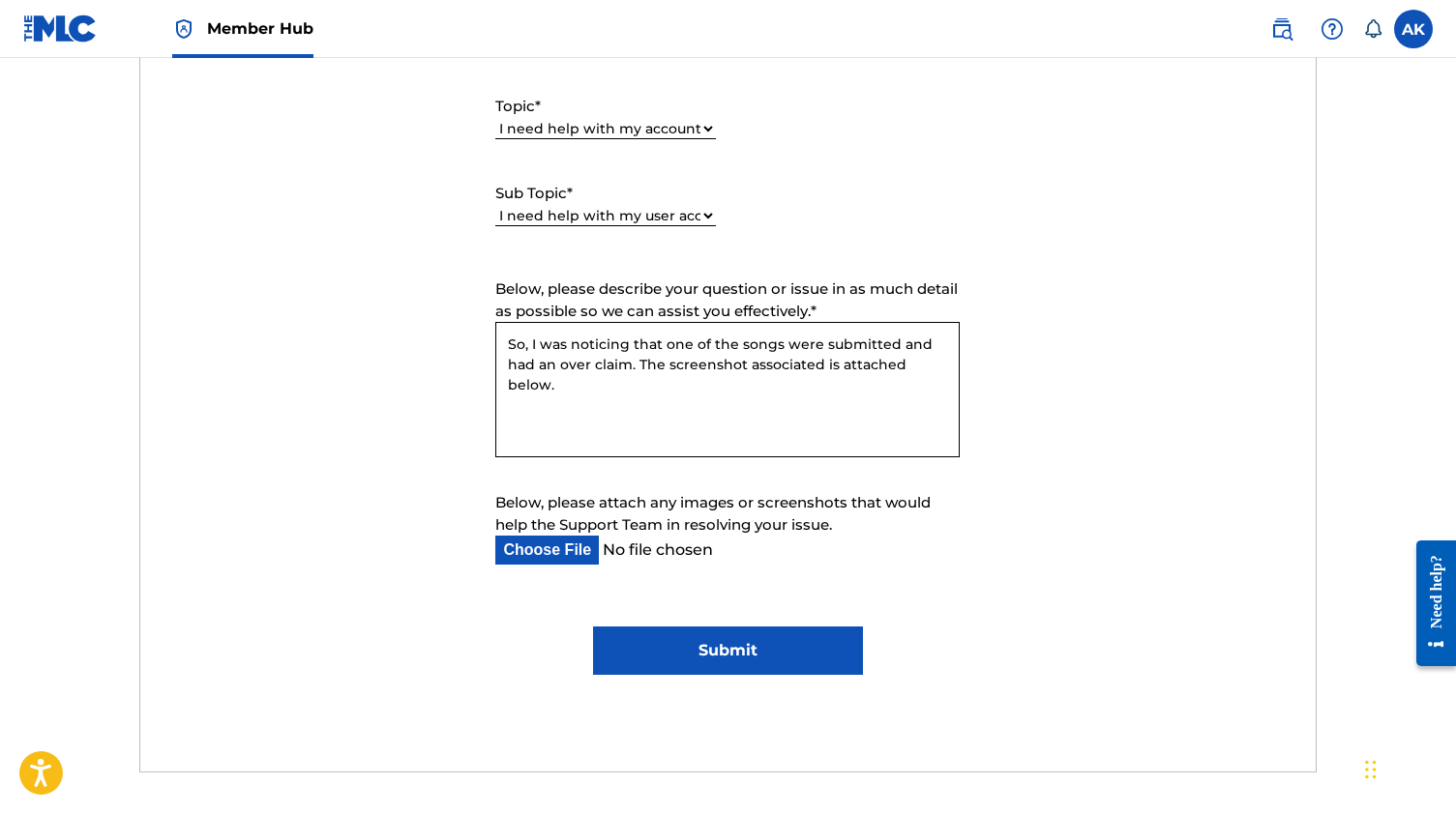
click at [781, 645] on input "Submit" at bounding box center [728, 651] width 270 height 49
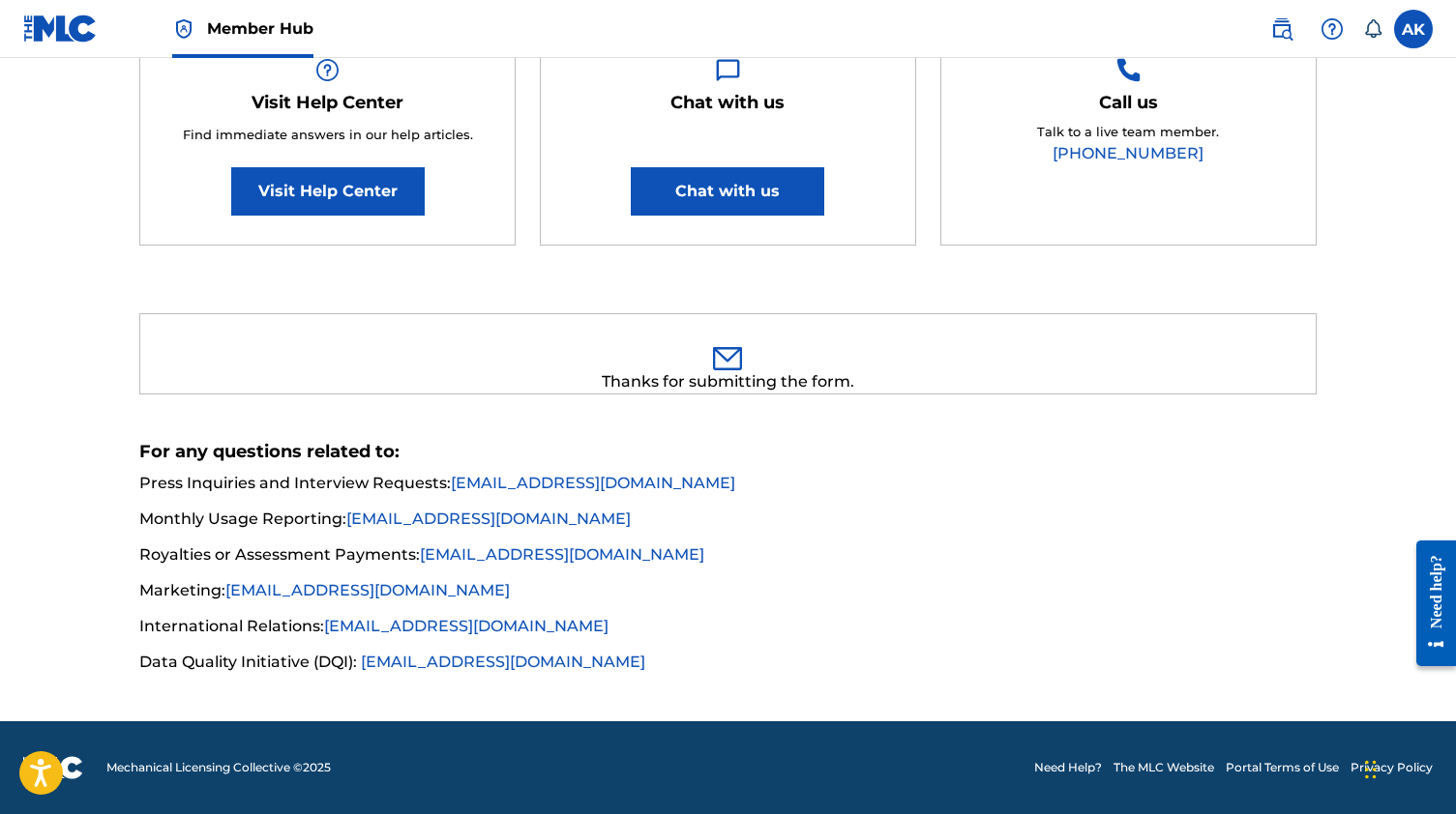
scroll to position [354, 0]
